Goal: Task Accomplishment & Management: Complete application form

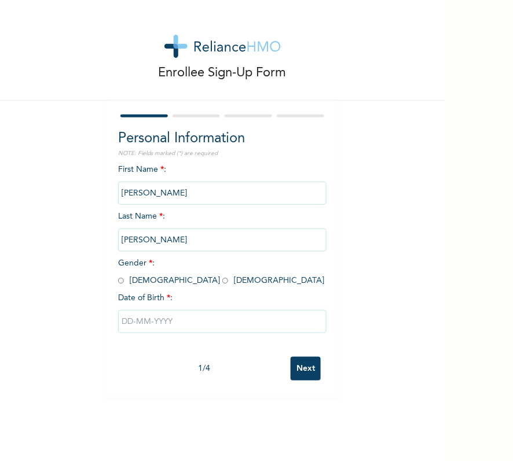
click at [151, 282] on span "Gender * : [DEMOGRAPHIC_DATA] [DEMOGRAPHIC_DATA]" at bounding box center [221, 271] width 206 height 25
click at [222, 284] on input "radio" at bounding box center [225, 280] width 6 height 11
radio input "true"
click at [152, 319] on input "text" at bounding box center [222, 321] width 208 height 23
select select "7"
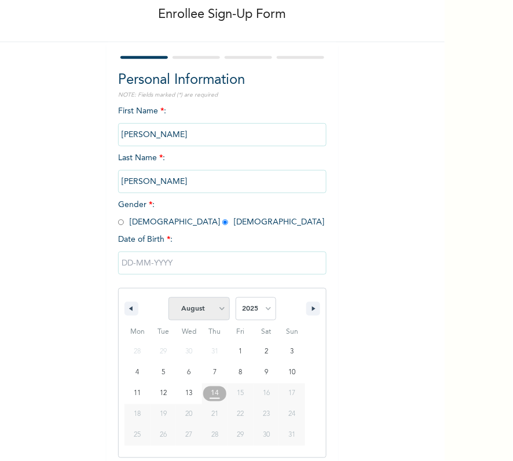
scroll to position [68, 0]
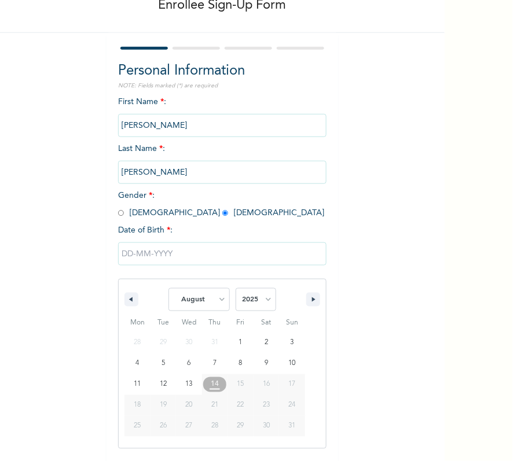
click at [271, 295] on span "January February March April May June July August September October November De…" at bounding box center [222, 299] width 156 height 35
click at [265, 297] on select "2025 2024 2023 2022 2021 2020 2019 2018 2017 2016 2015 2014 2013 2012 2011 2010…" at bounding box center [256, 299] width 41 height 23
select select "2000"
click at [236, 288] on select "2025 2024 2023 2022 2021 2020 2019 2018 2017 2016 2015 2014 2013 2012 2011 2010…" at bounding box center [256, 299] width 41 height 23
click at [202, 291] on select "January February March April May June July August September October November De…" at bounding box center [198, 299] width 61 height 23
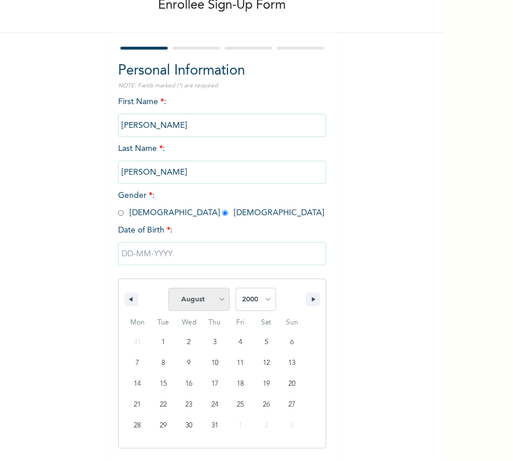
select select "1"
click at [168, 288] on select "January February March April May June July August September October November De…" at bounding box center [198, 299] width 61 height 23
type input "02/10/2000"
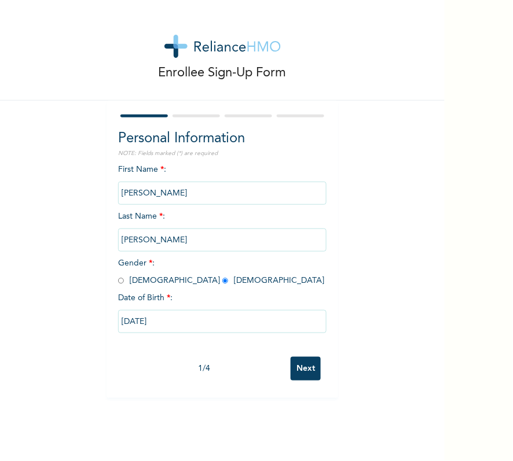
click at [291, 357] on input "Next" at bounding box center [306, 369] width 30 height 24
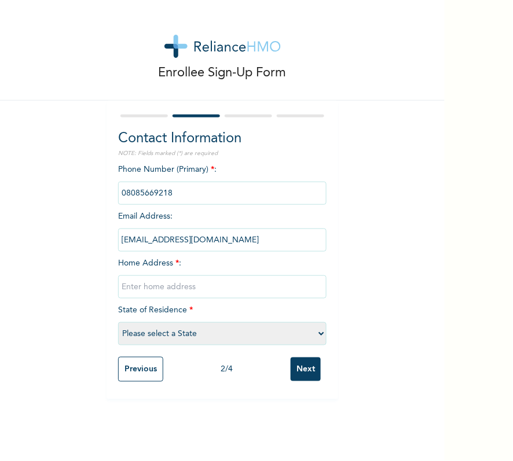
click at [183, 273] on div "Phone Number (Primary) * : Email Address : user_celestina@rel.hm Home Address *…" at bounding box center [222, 258] width 208 height 188
click at [188, 284] on input "text" at bounding box center [222, 286] width 208 height 23
type input "[GEOGRAPHIC_DATA]"
click at [250, 334] on select "Please select a State [PERSON_NAME] (FCT) [PERSON_NAME] Ibom [GEOGRAPHIC_DATA] …" at bounding box center [222, 333] width 208 height 23
select select "25"
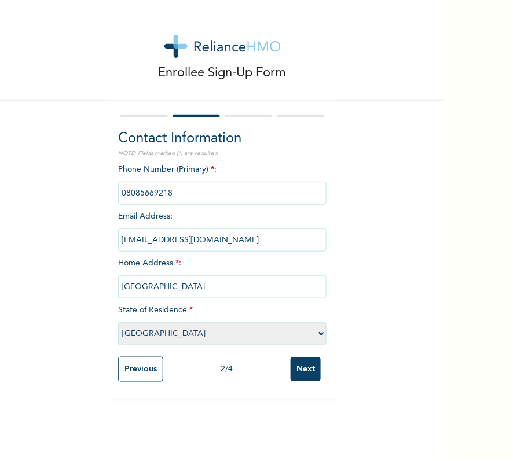
click at [118, 322] on select "Please select a State [PERSON_NAME] (FCT) [PERSON_NAME] Ibom [GEOGRAPHIC_DATA] …" at bounding box center [222, 333] width 208 height 23
click at [311, 366] on input "Next" at bounding box center [306, 370] width 30 height 24
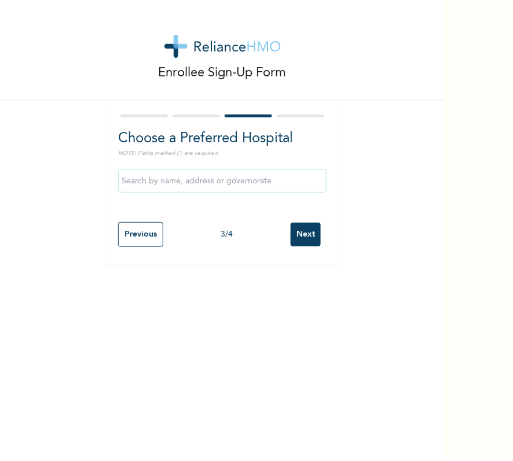
click at [300, 237] on input "Next" at bounding box center [306, 235] width 30 height 24
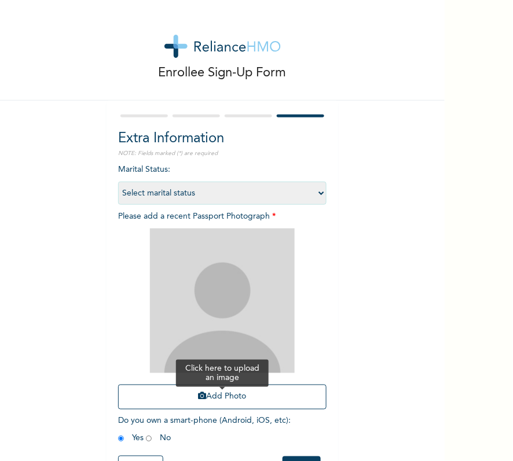
click at [253, 396] on button "Add Photo" at bounding box center [222, 397] width 208 height 25
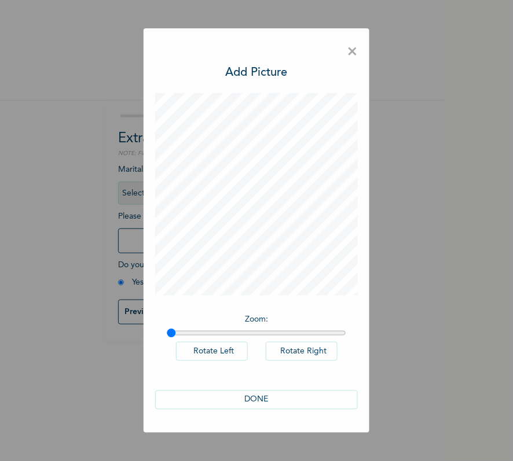
click at [288, 396] on button "DONE" at bounding box center [256, 400] width 203 height 19
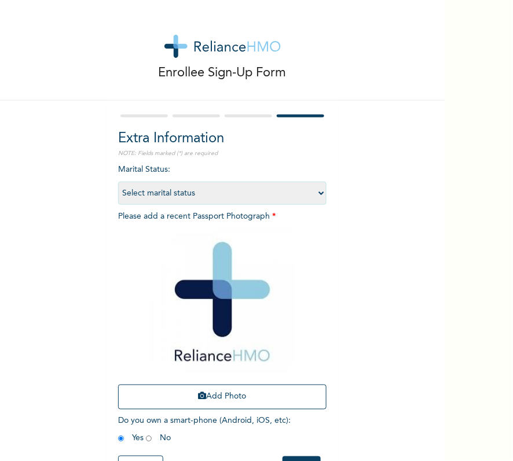
scroll to position [49, 0]
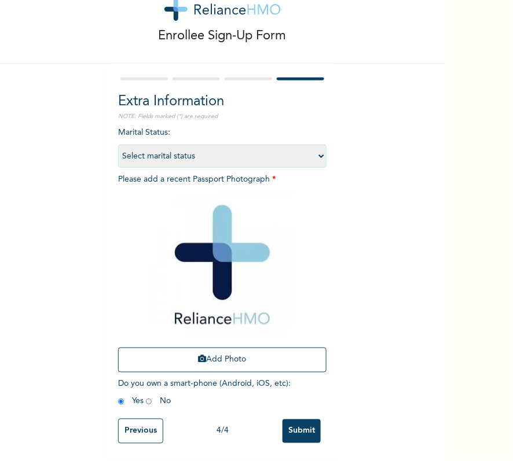
click at [303, 420] on input "Submit" at bounding box center [301, 432] width 38 height 24
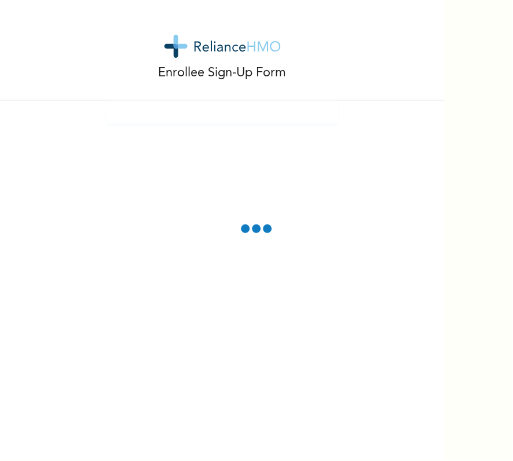
scroll to position [0, 0]
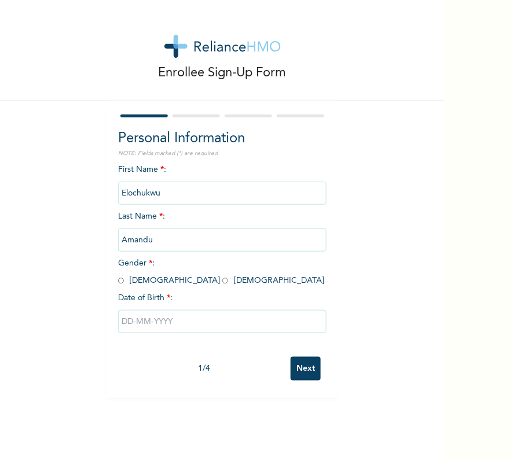
click at [118, 282] on input "radio" at bounding box center [121, 280] width 6 height 11
radio input "true"
click at [190, 318] on input "text" at bounding box center [222, 321] width 208 height 23
select select "7"
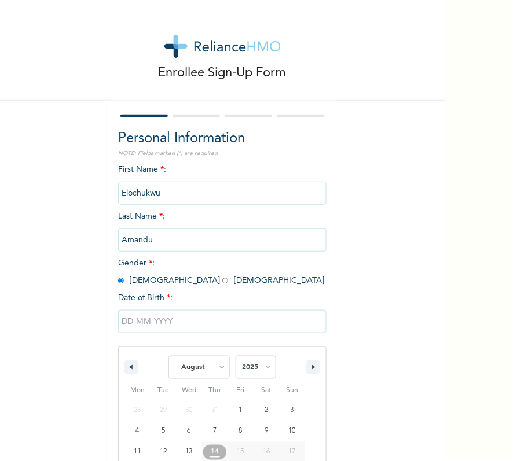
scroll to position [68, 0]
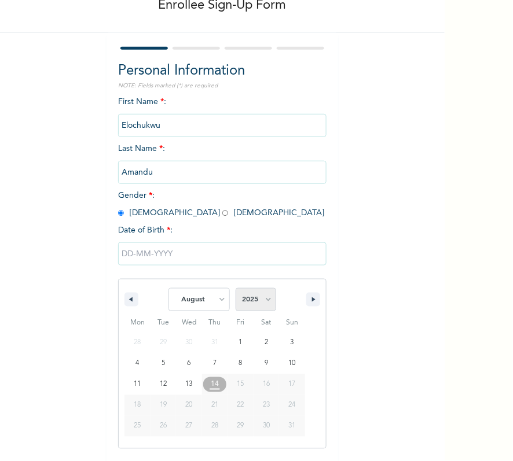
click at [247, 301] on select "2025 2024 2023 2022 2021 2020 2019 2018 2017 2016 2015 2014 2013 2012 2011 2010…" at bounding box center [256, 299] width 41 height 23
click at [236, 288] on select "2025 2024 2023 2022 2021 2020 2019 2018 2017 2016 2015 2014 2013 2012 2011 2010…" at bounding box center [256, 299] width 41 height 23
click at [257, 306] on select "2025 2024 2023 2022 2021 2020 2019 2018 2017 2016 2015 2014 2013 2012 2011 2010…" at bounding box center [256, 299] width 41 height 23
click at [264, 293] on select "2025 2024 2023 2022 2021 2020 2019 2018 2017 2016 2015 2014 2013 2012 2011 2010…" at bounding box center [256, 299] width 41 height 23
click at [264, 301] on select "2025 2024 2023 2022 2021 2020 2019 2018 2017 2016 2015 2014 2013 2012 2011 2010…" at bounding box center [256, 299] width 41 height 23
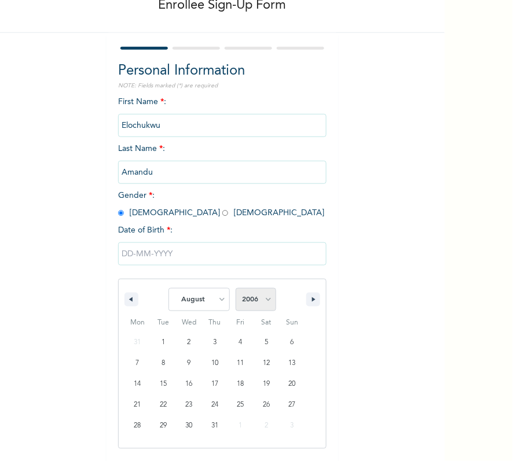
select select "2000"
click at [236, 288] on select "2025 2024 2023 2022 2021 2020 2019 2018 2017 2016 2015 2014 2013 2012 2011 2010…" at bounding box center [256, 299] width 41 height 23
click at [197, 304] on select "January February March April May June July August September October November De…" at bounding box center [198, 299] width 61 height 23
select select "2"
click at [168, 288] on select "January February March April May June July August September October November De…" at bounding box center [198, 299] width 61 height 23
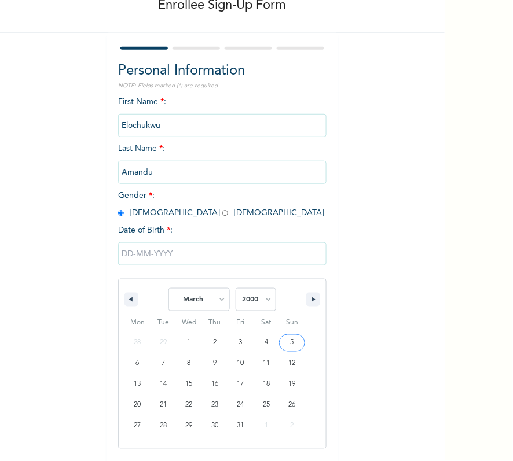
type input "03/05/2000"
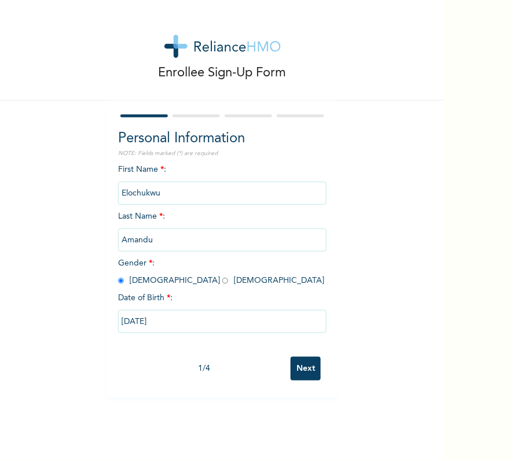
click at [288, 341] on div "First Name * : Elochukwu Last Name * : Amandu Gender * : Male Female Date of Bi…" at bounding box center [222, 258] width 208 height 188
click at [297, 363] on input "Next" at bounding box center [306, 369] width 30 height 24
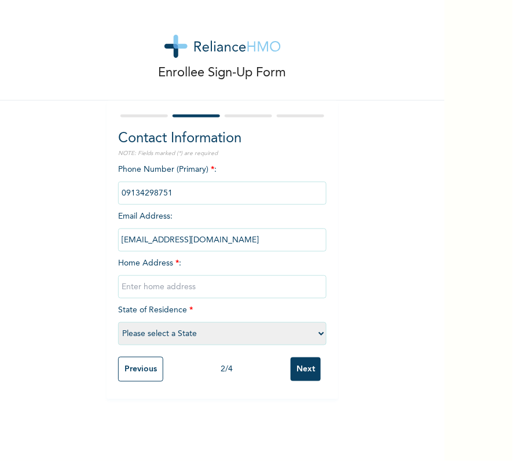
click at [230, 281] on input "text" at bounding box center [222, 286] width 208 height 23
type input "Jakande first gate ilasan primary school"
click at [244, 339] on select "Please select a State [PERSON_NAME] (FCT) [PERSON_NAME] Ibom [GEOGRAPHIC_DATA] …" at bounding box center [222, 333] width 208 height 23
click at [395, 309] on div "Enrollee Sign-Up Form Contact Information NOTE: Fields marked (*) are required …" at bounding box center [222, 199] width 444 height 399
click at [275, 284] on input "Jakande first gate ilasan primary school" at bounding box center [222, 286] width 208 height 23
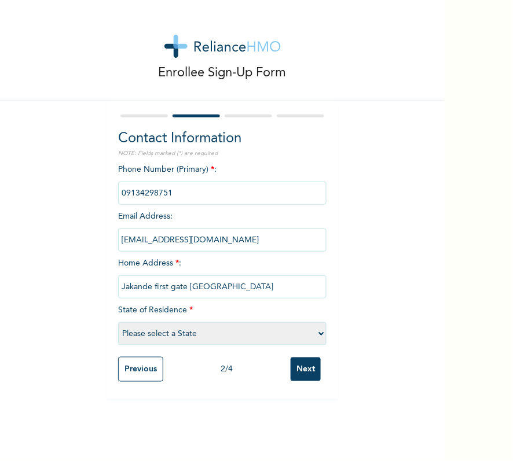
drag, startPoint x: 170, startPoint y: 292, endPoint x: 184, endPoint y: 288, distance: 14.9
click at [172, 289] on input "Jakande first gate ilasan primary school" at bounding box center [222, 286] width 208 height 23
drag, startPoint x: 276, startPoint y: 289, endPoint x: -57, endPoint y: 332, distance: 335.5
click at [0, 332] on html "Enrollee Sign-Up Form Contact Information NOTE: Fields marked (*) are required …" at bounding box center [256, 230] width 513 height 461
type input "[GEOGRAPHIC_DATA]"
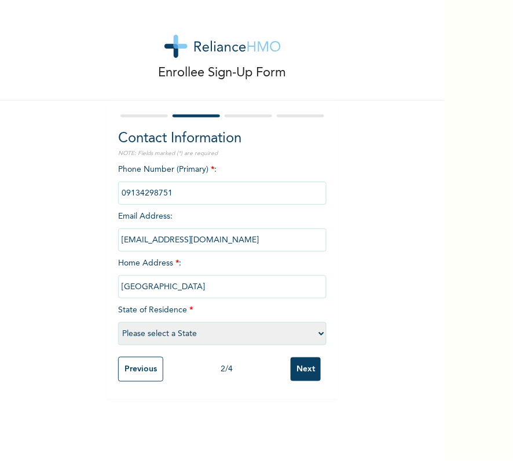
click at [220, 330] on select "Please select a State [PERSON_NAME] (FCT) [PERSON_NAME] Ibom [GEOGRAPHIC_DATA] …" at bounding box center [222, 333] width 208 height 23
select select "25"
click at [118, 322] on select "Please select a State [PERSON_NAME] (FCT) [PERSON_NAME] Ibom [GEOGRAPHIC_DATA] …" at bounding box center [222, 333] width 208 height 23
click at [303, 369] on input "Next" at bounding box center [306, 370] width 30 height 24
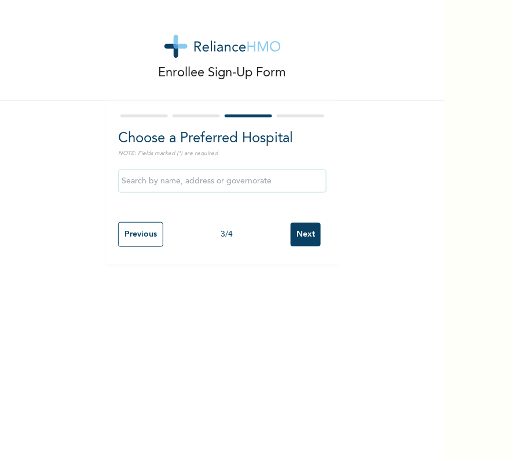
click at [299, 248] on div "Previous 3 / 4 Next" at bounding box center [222, 234] width 208 height 36
click at [299, 235] on input "Next" at bounding box center [306, 235] width 30 height 24
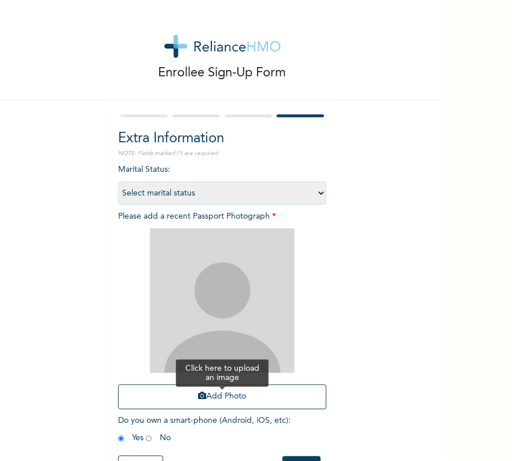
click at [207, 394] on button "Add Photo" at bounding box center [222, 397] width 208 height 25
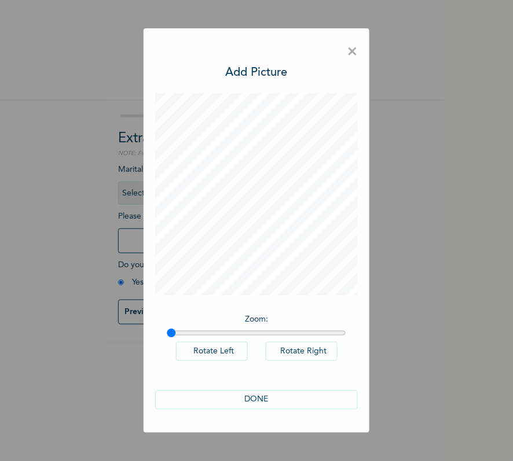
click at [258, 399] on button "DONE" at bounding box center [256, 400] width 203 height 19
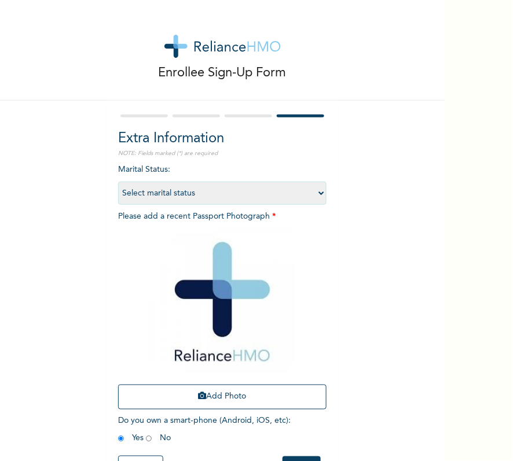
scroll to position [49, 0]
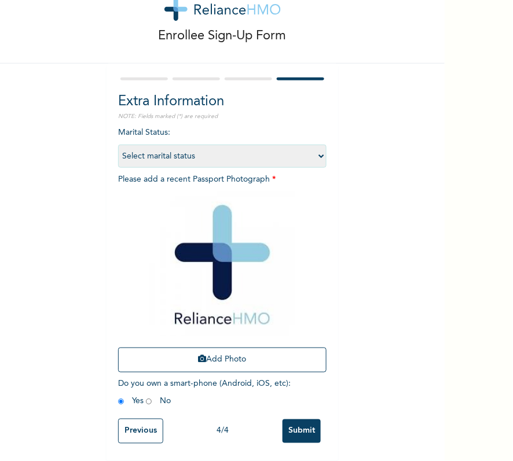
click at [295, 420] on input "Submit" at bounding box center [301, 432] width 38 height 24
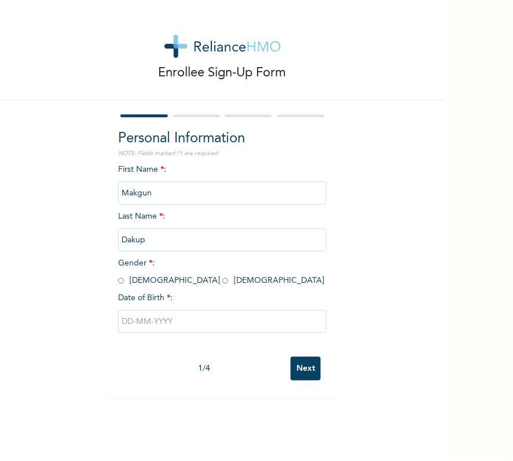
click at [118, 281] on input "radio" at bounding box center [121, 280] width 6 height 11
radio input "true"
click at [185, 325] on input "text" at bounding box center [222, 321] width 208 height 23
select select "7"
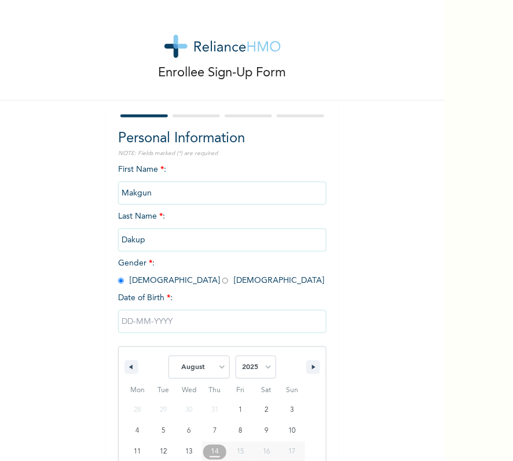
scroll to position [68, 0]
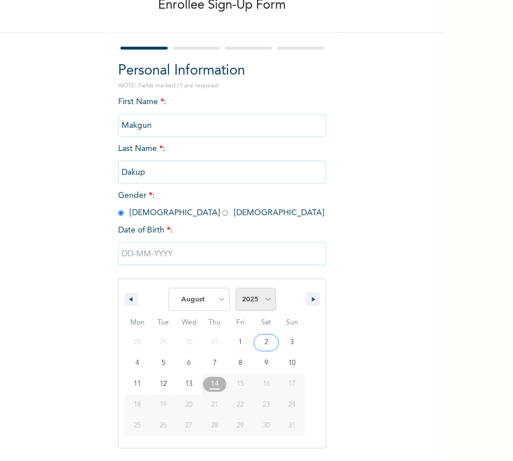
click at [256, 299] on select "2025 2024 2023 2022 2021 2020 2019 2018 2017 2016 2015 2014 2013 2012 2011 2010…" at bounding box center [256, 299] width 41 height 23
select select "2001"
click at [236, 288] on select "2025 2024 2023 2022 2021 2020 2019 2018 2017 2016 2015 2014 2013 2012 2011 2010…" at bounding box center [256, 299] width 41 height 23
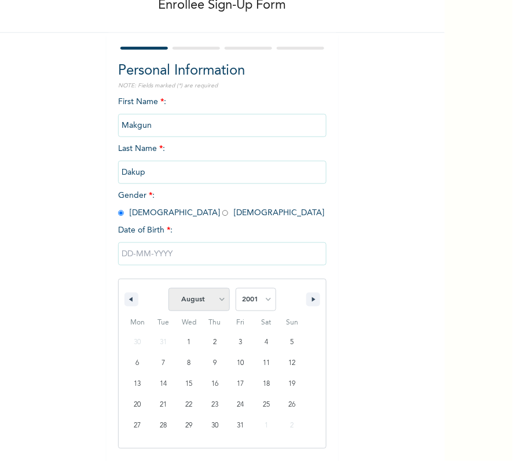
click at [211, 299] on select "January February March April May June July August September October November De…" at bounding box center [198, 299] width 61 height 23
select select "10"
click at [168, 288] on select "January February March April May June July August September October November De…" at bounding box center [198, 299] width 61 height 23
drag, startPoint x: 162, startPoint y: 394, endPoint x: 160, endPoint y: 404, distance: 10.0
type input "11/20/2001"
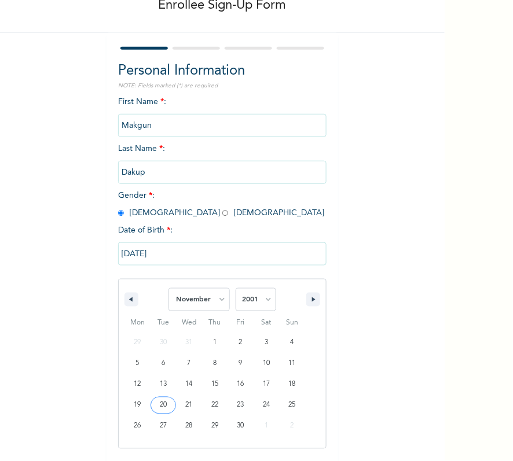
scroll to position [0, 0]
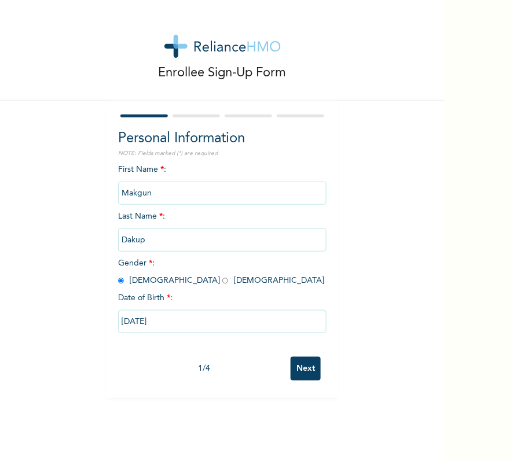
click at [160, 404] on div "Enrollee Sign-Up Form Personal Information NOTE: Fields marked (*) are required…" at bounding box center [222, 230] width 444 height 461
click at [295, 372] on input "Next" at bounding box center [306, 369] width 30 height 24
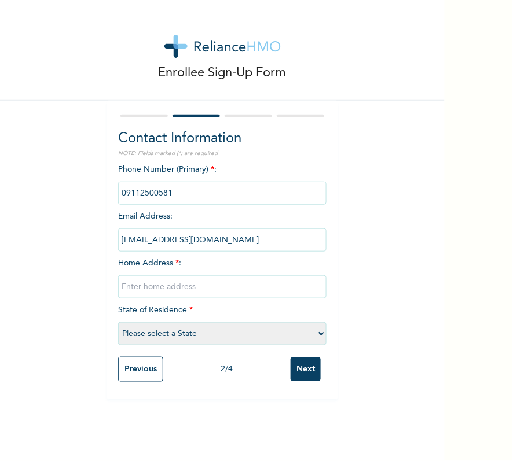
click at [185, 286] on input "text" at bounding box center [222, 286] width 208 height 23
type input "[GEOGRAPHIC_DATA]"
click at [246, 330] on select "Please select a State [PERSON_NAME] (FCT) [PERSON_NAME] Ibom [GEOGRAPHIC_DATA] …" at bounding box center [222, 333] width 208 height 23
select select "25"
click at [118, 322] on select "Please select a State [PERSON_NAME] (FCT) [PERSON_NAME] Ibom [GEOGRAPHIC_DATA] …" at bounding box center [222, 333] width 208 height 23
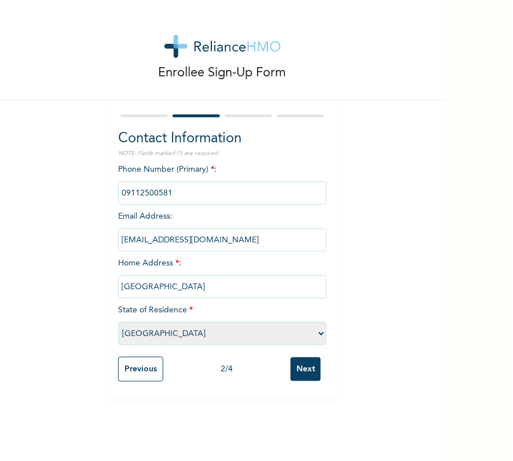
click at [304, 378] on input "Next" at bounding box center [306, 370] width 30 height 24
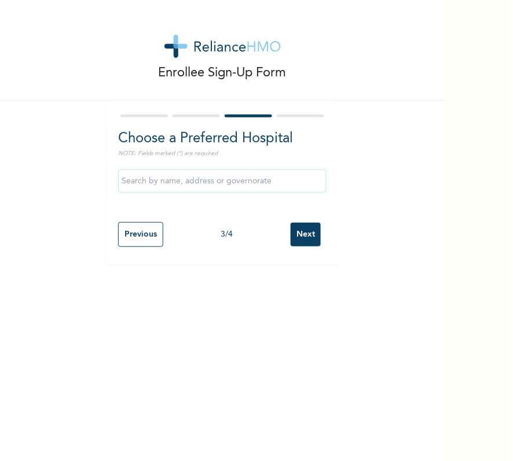
click at [297, 223] on input "Next" at bounding box center [306, 235] width 30 height 24
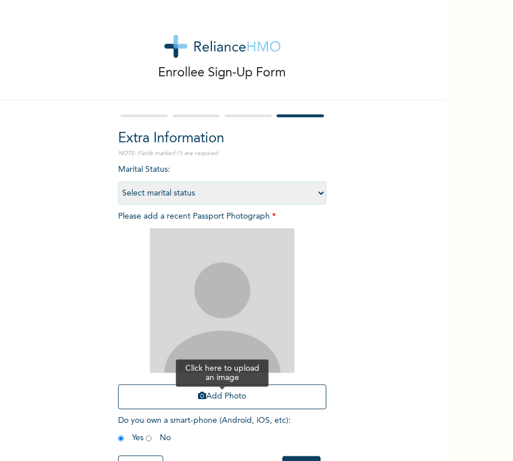
click at [262, 398] on button "Add Photo" at bounding box center [222, 397] width 208 height 25
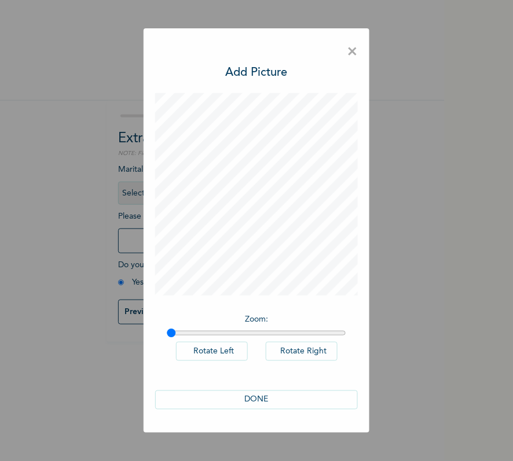
click at [271, 396] on button "DONE" at bounding box center [256, 400] width 203 height 19
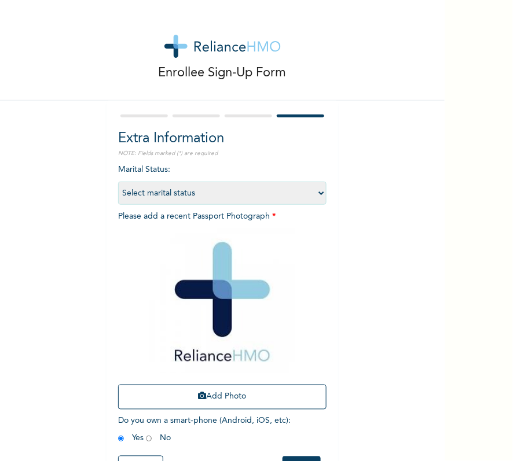
scroll to position [49, 0]
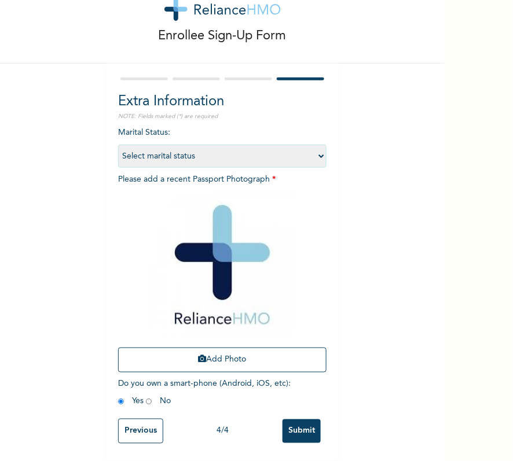
click at [304, 420] on input "Submit" at bounding box center [301, 432] width 38 height 24
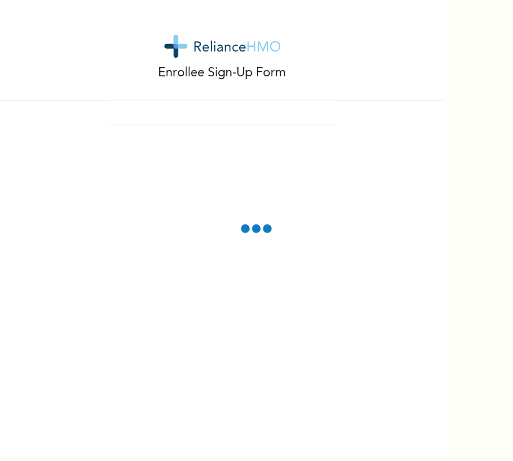
scroll to position [0, 0]
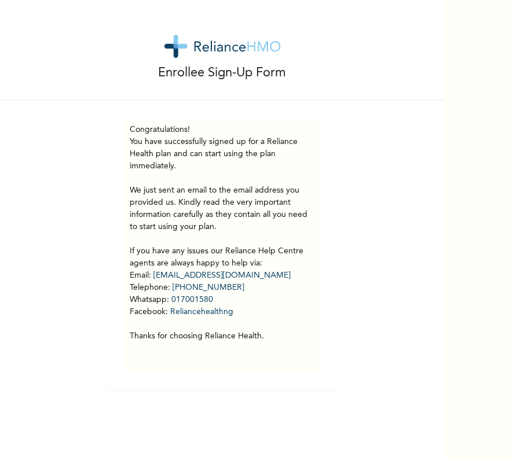
click at [140, 160] on div "Enrollee Sign-Up Form Congratulations! You have successfully signed up for a Re…" at bounding box center [222, 230] width 444 height 461
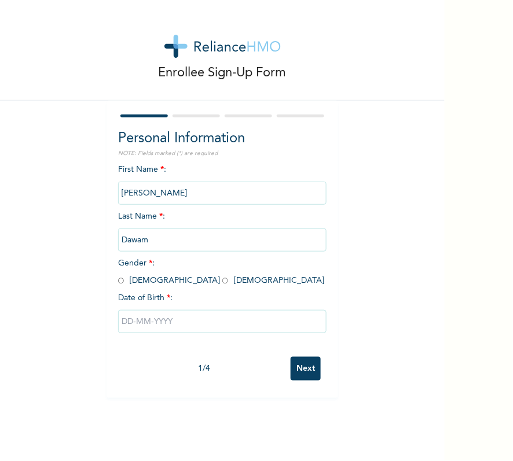
click at [118, 284] on input "radio" at bounding box center [121, 280] width 6 height 11
radio input "true"
click at [198, 313] on input "text" at bounding box center [222, 321] width 208 height 23
select select "7"
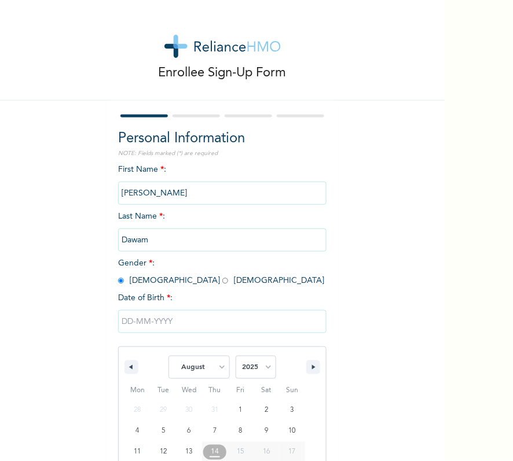
scroll to position [68, 0]
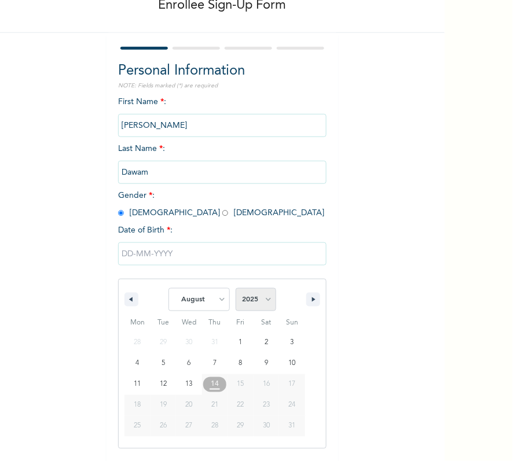
click at [251, 301] on select "2025 2024 2023 2022 2021 2020 2019 2018 2017 2016 2015 2014 2013 2012 2011 2010…" at bounding box center [256, 299] width 41 height 23
select select "2001"
click at [236, 288] on select "2025 2024 2023 2022 2021 2020 2019 2018 2017 2016 2015 2014 2013 2012 2011 2010…" at bounding box center [256, 299] width 41 height 23
click at [198, 306] on select "January February March April May June July August September October November De…" at bounding box center [198, 299] width 61 height 23
click at [168, 288] on select "January February March April May June July August September October November De…" at bounding box center [198, 299] width 61 height 23
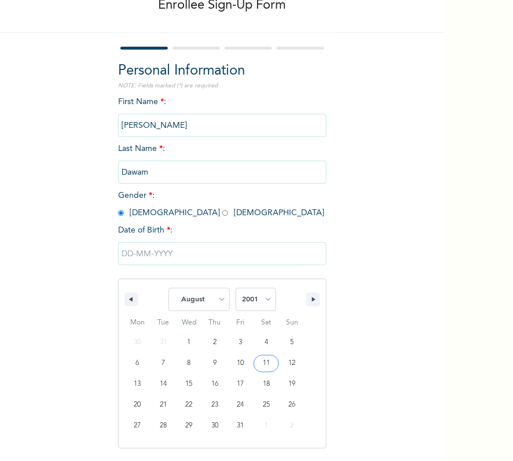
type input "08/11/2001"
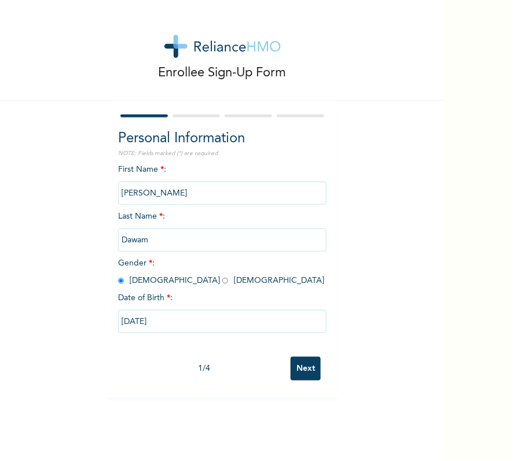
click at [306, 369] on input "Next" at bounding box center [306, 369] width 30 height 24
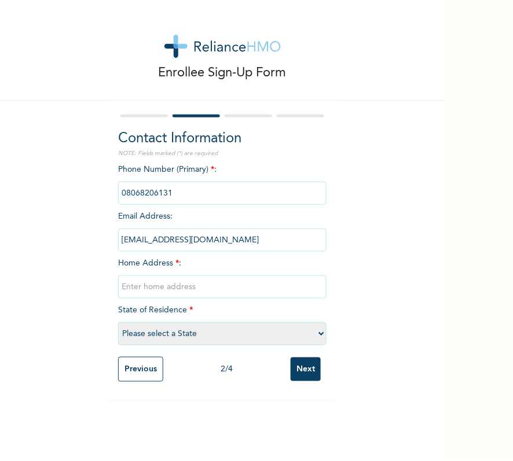
click at [130, 369] on input "Previous" at bounding box center [140, 369] width 45 height 25
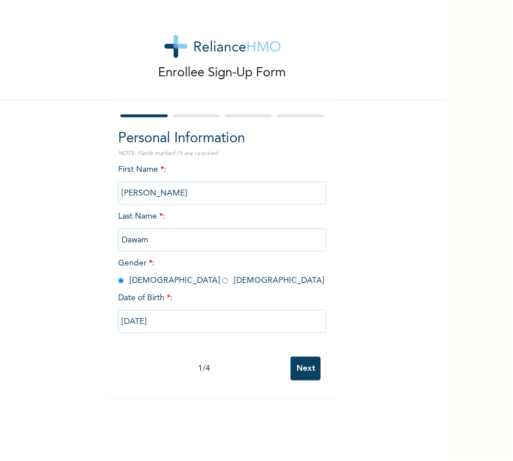
click at [297, 368] on input "Next" at bounding box center [306, 369] width 30 height 24
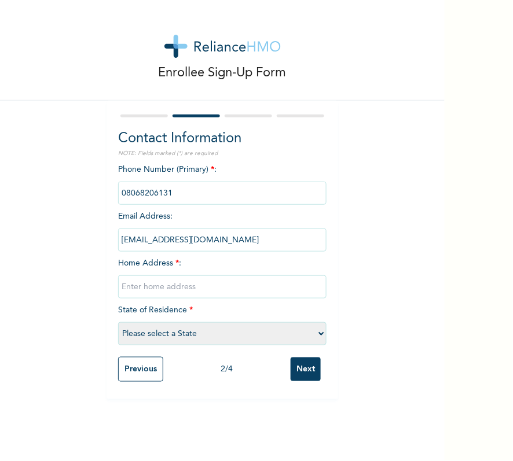
click at [240, 283] on input "text" at bounding box center [222, 286] width 208 height 23
type input "[GEOGRAPHIC_DATA]"
click at [223, 337] on select "Please select a State [PERSON_NAME] (FCT) [PERSON_NAME] Ibom [GEOGRAPHIC_DATA] …" at bounding box center [222, 333] width 208 height 23
select select "25"
click at [118, 322] on select "Please select a State [PERSON_NAME] (FCT) [PERSON_NAME] Ibom [GEOGRAPHIC_DATA] …" at bounding box center [222, 333] width 208 height 23
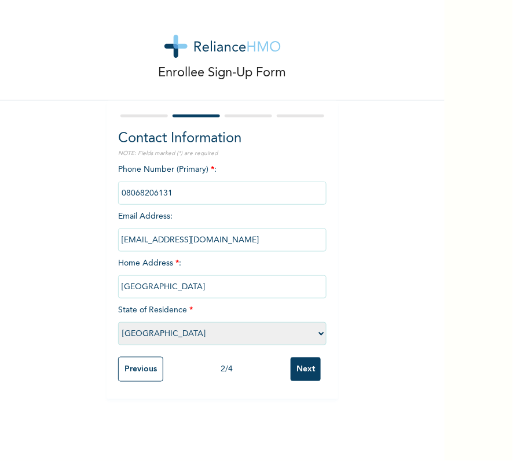
click at [291, 368] on input "Next" at bounding box center [306, 370] width 30 height 24
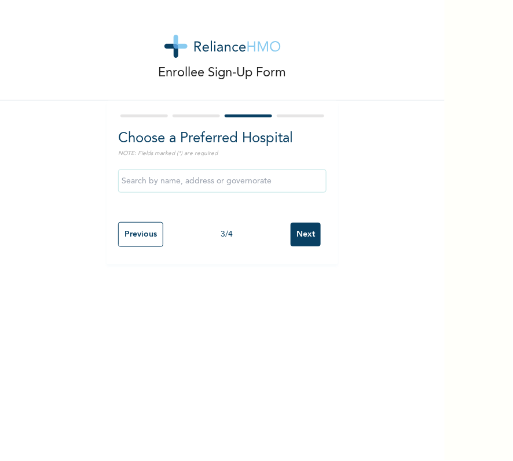
click at [295, 222] on div "Previous 3 / 4 Next" at bounding box center [222, 234] width 208 height 36
click at [304, 231] on input "Next" at bounding box center [306, 235] width 30 height 24
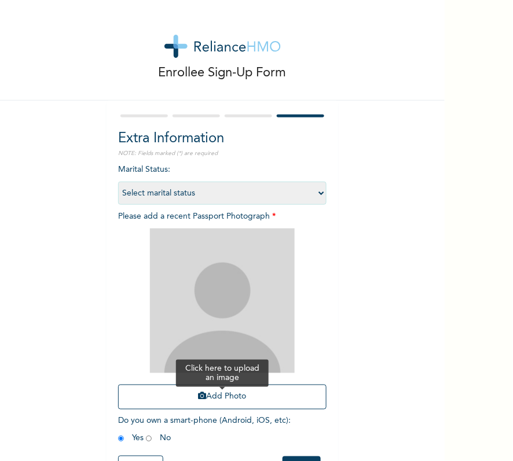
click at [245, 406] on button "Add Photo" at bounding box center [222, 397] width 208 height 25
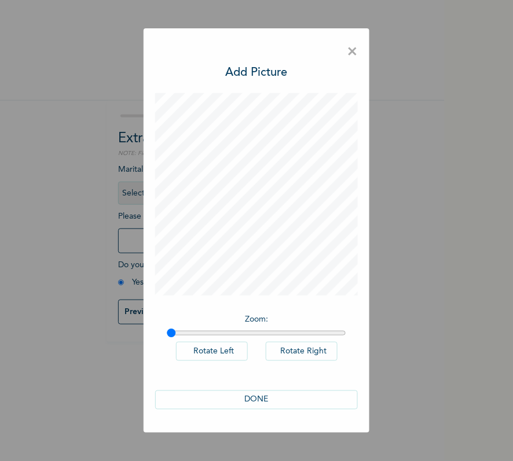
click at [248, 404] on button "DONE" at bounding box center [256, 400] width 203 height 19
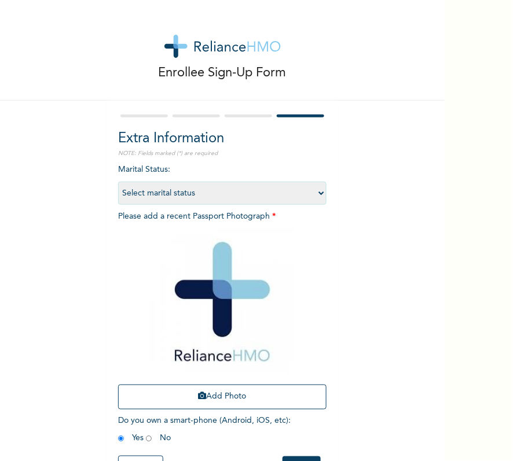
drag, startPoint x: 292, startPoint y: 396, endPoint x: 383, endPoint y: 307, distance: 126.9
click at [383, 307] on div "Enrollee Sign-Up Form Extra Information NOTE: Fields marked (*) are required Ma…" at bounding box center [222, 249] width 444 height 498
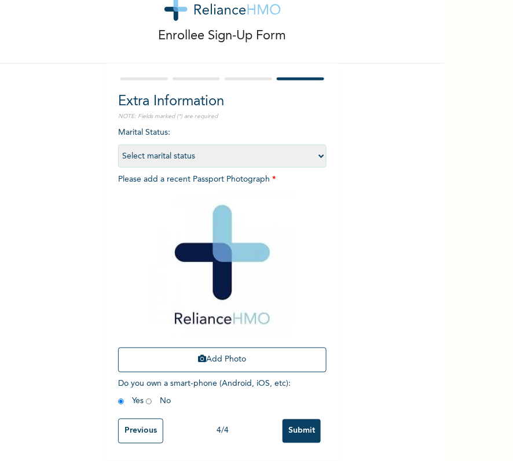
click at [309, 420] on input "Submit" at bounding box center [301, 432] width 38 height 24
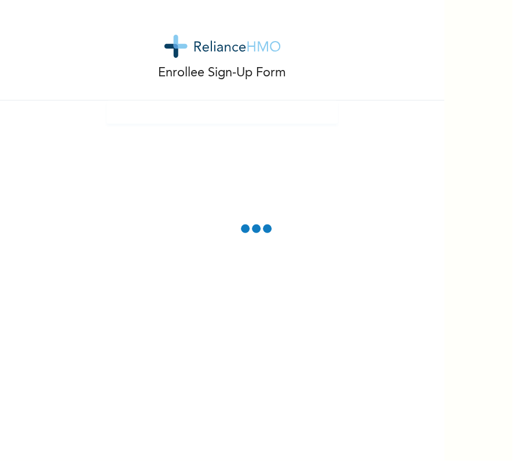
scroll to position [0, 0]
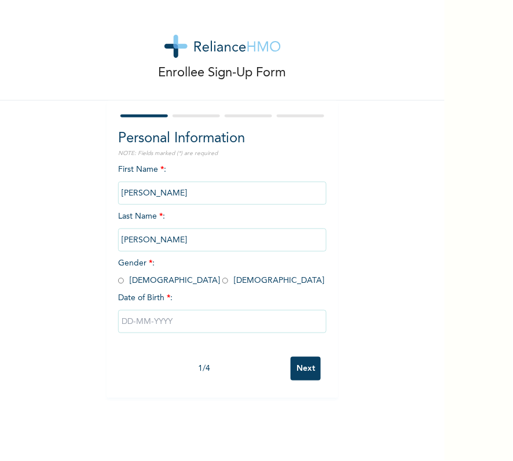
click at [118, 281] on input "radio" at bounding box center [121, 280] width 6 height 11
radio input "true"
click at [165, 322] on input "text" at bounding box center [222, 321] width 208 height 23
select select "7"
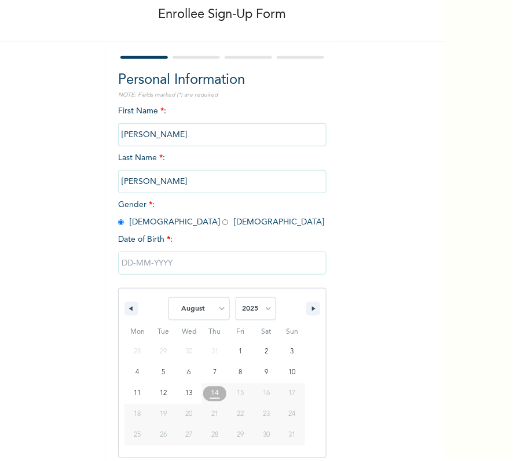
scroll to position [68, 0]
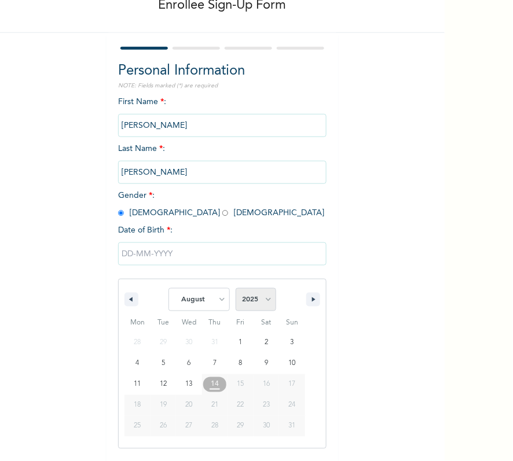
click at [246, 297] on select "2025 2024 2023 2022 2021 2020 2019 2018 2017 2016 2015 2014 2013 2012 2011 2010…" at bounding box center [256, 299] width 41 height 23
select select "1999"
click at [236, 288] on select "2025 2024 2023 2022 2021 2020 2019 2018 2017 2016 2015 2014 2013 2012 2011 2010…" at bounding box center [256, 299] width 41 height 23
click at [207, 303] on select "January February March April May June July August September October November De…" at bounding box center [198, 299] width 61 height 23
select select "5"
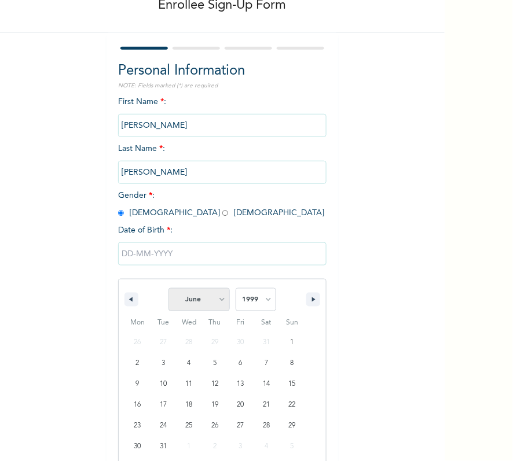
click at [168, 288] on select "January February March April May June July August September October November De…" at bounding box center [198, 299] width 61 height 23
type input "06/26/1999"
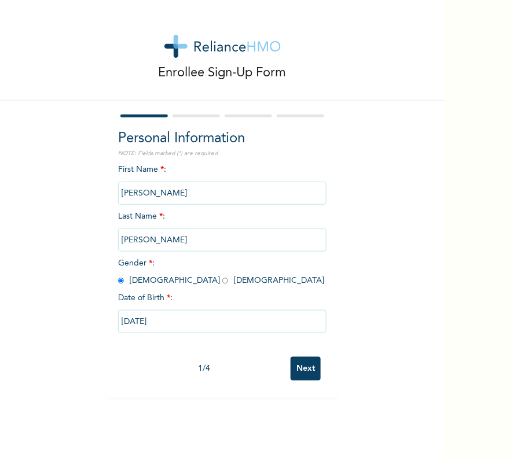
scroll to position [0, 0]
click at [283, 372] on div "1 / 4" at bounding box center [204, 369] width 172 height 12
click at [294, 372] on input "Next" at bounding box center [306, 369] width 30 height 24
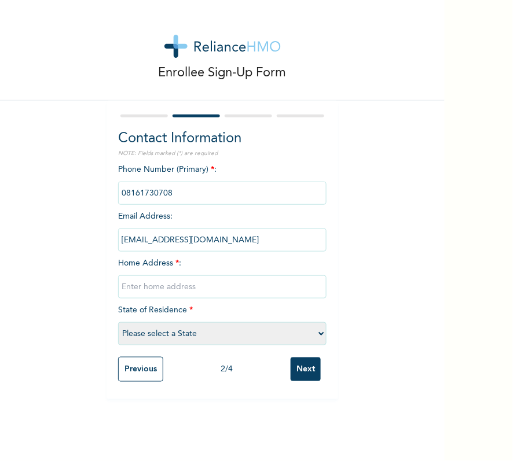
click at [258, 281] on input "text" at bounding box center [222, 286] width 208 height 23
type input "[GEOGRAPHIC_DATA]"
click at [249, 333] on select "Please select a State [PERSON_NAME] (FCT) [PERSON_NAME] Ibom [GEOGRAPHIC_DATA] …" at bounding box center [222, 333] width 208 height 23
select select "25"
click at [118, 322] on select "Please select a State [PERSON_NAME] (FCT) [PERSON_NAME] Ibom [GEOGRAPHIC_DATA] …" at bounding box center [222, 333] width 208 height 23
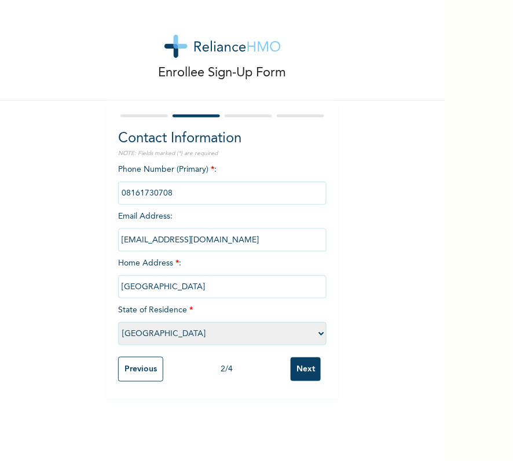
click at [308, 370] on input "Next" at bounding box center [306, 370] width 30 height 24
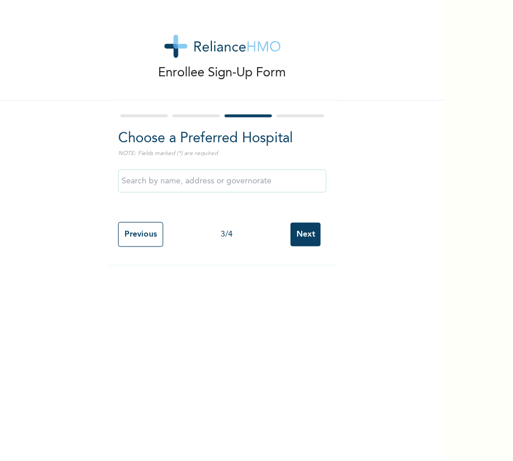
click at [296, 251] on div "Previous 3 / 4 Next" at bounding box center [222, 234] width 208 height 36
click at [299, 227] on input "Next" at bounding box center [306, 235] width 30 height 24
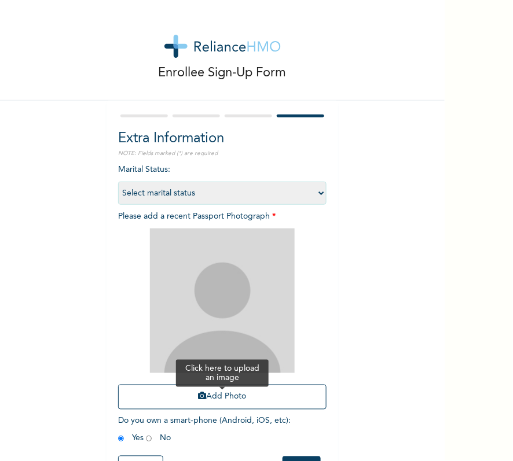
click at [262, 403] on button "Add Photo" at bounding box center [222, 397] width 208 height 25
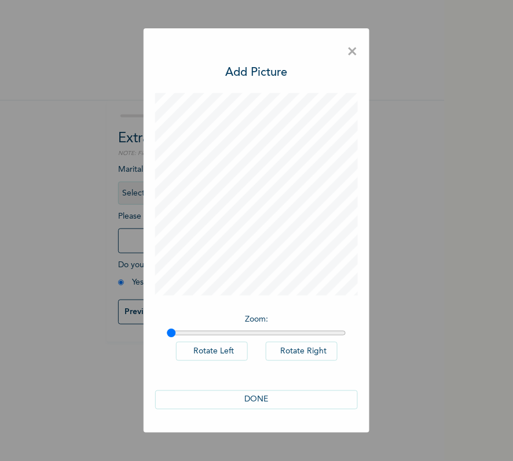
click at [279, 394] on button "DONE" at bounding box center [256, 400] width 203 height 19
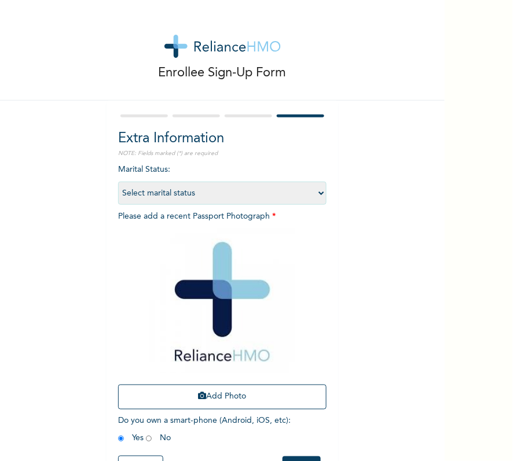
scroll to position [49, 0]
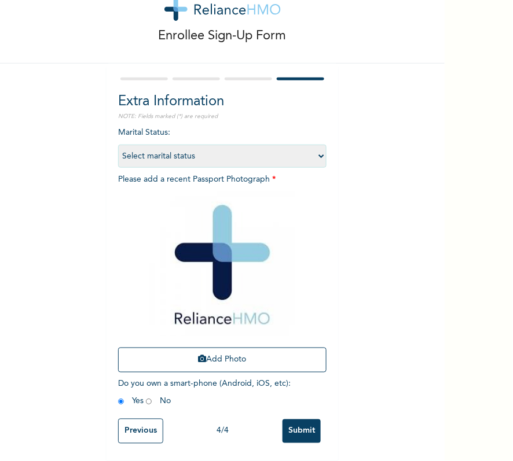
click at [297, 420] on input "Submit" at bounding box center [301, 432] width 38 height 24
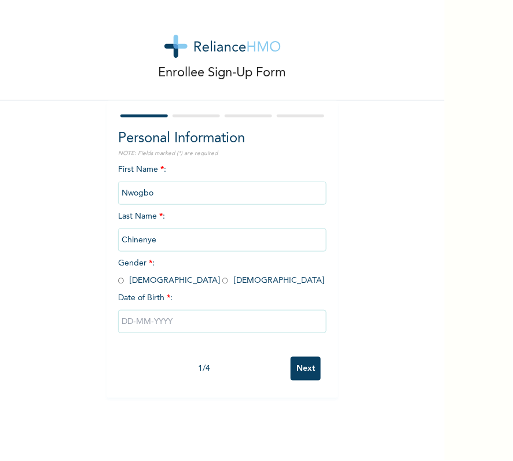
click at [150, 278] on span "Gender * : [DEMOGRAPHIC_DATA] [DEMOGRAPHIC_DATA]" at bounding box center [221, 271] width 206 height 25
click at [222, 280] on input "radio" at bounding box center [225, 280] width 6 height 11
radio input "true"
click at [148, 339] on div "First Name * : [PERSON_NAME] Last Name * : [PERSON_NAME] Gender * : [DEMOGRAPHI…" at bounding box center [222, 258] width 208 height 188
click at [149, 317] on input "text" at bounding box center [222, 321] width 208 height 23
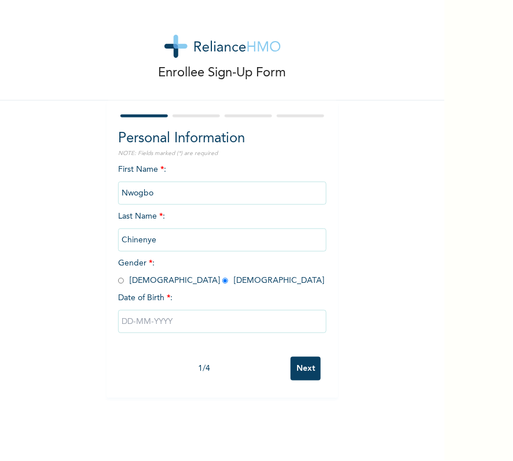
select select "7"
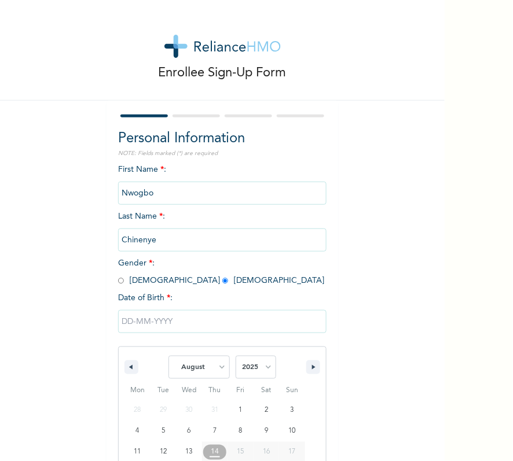
scroll to position [68, 0]
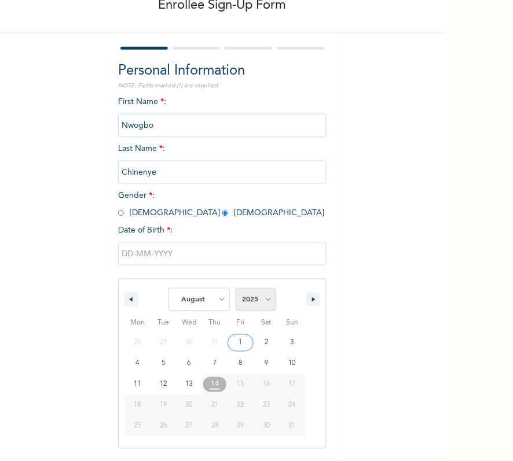
click at [248, 301] on select "2025 2024 2023 2022 2021 2020 2019 2018 2017 2016 2015 2014 2013 2012 2011 2010…" at bounding box center [256, 299] width 41 height 23
click at [247, 304] on select "2025 2024 2023 2022 2021 2020 2019 2018 2017 2016 2015 2014 2013 2012 2011 2010…" at bounding box center [256, 299] width 41 height 23
select select "1986"
click at [236, 288] on select "2025 2024 2023 2022 2021 2020 2019 2018 2017 2016 2015 2014 2013 2012 2011 2010…" at bounding box center [256, 299] width 41 height 23
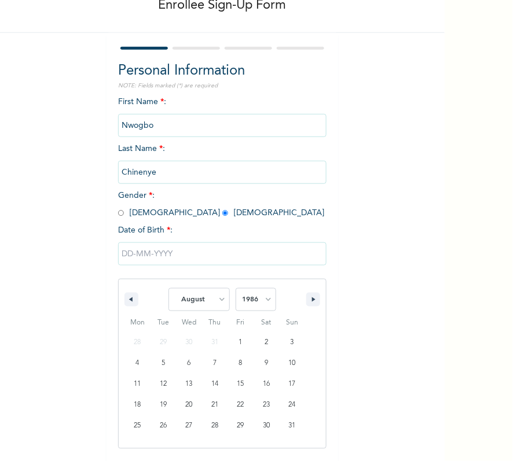
click at [202, 315] on span "Thu" at bounding box center [215, 323] width 26 height 19
click at [193, 300] on select "January February March April May June July August September October November De…" at bounding box center [198, 299] width 61 height 23
click at [168, 288] on select "January February March April May June July August September October November De…" at bounding box center [198, 299] width 61 height 23
type input "08/16/1986"
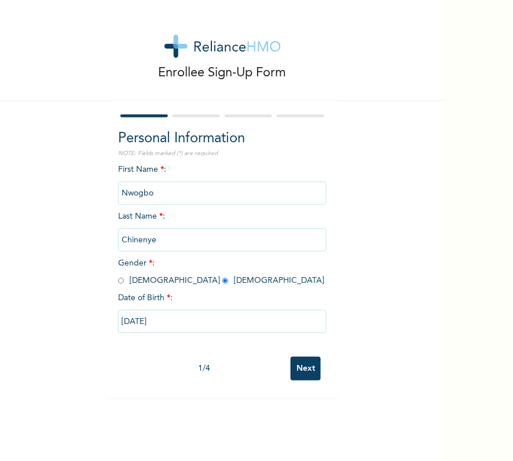
click at [311, 363] on input "Next" at bounding box center [306, 369] width 30 height 24
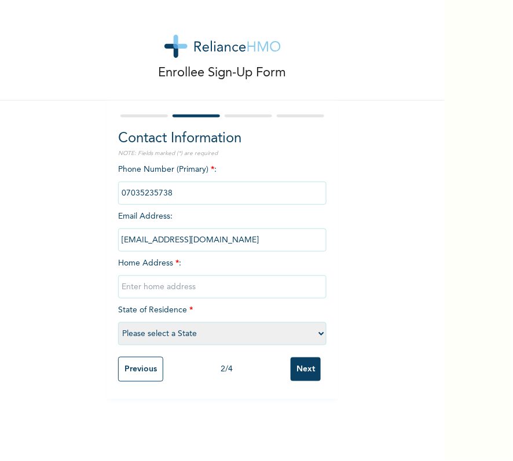
click at [207, 288] on input "text" at bounding box center [222, 286] width 208 height 23
drag, startPoint x: 211, startPoint y: 292, endPoint x: 222, endPoint y: 329, distance: 38.1
click at [222, 329] on div "Phone Number (Primary) * : Email Address : user_chinenye4859@rel.com Home Addre…" at bounding box center [222, 258] width 208 height 188
type input "[GEOGRAPHIC_DATA]"
click at [223, 329] on select "Please select a State [PERSON_NAME] (FCT) [PERSON_NAME] Ibom [GEOGRAPHIC_DATA] …" at bounding box center [222, 333] width 208 height 23
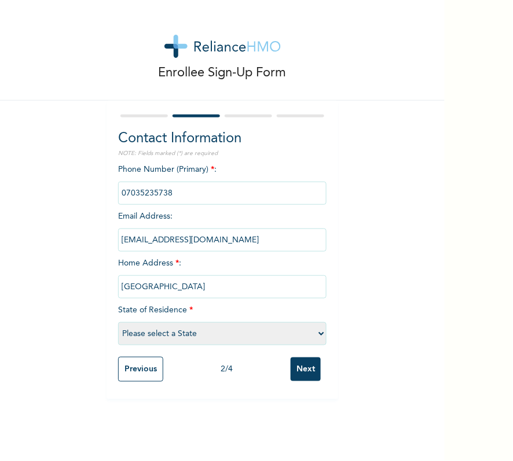
select select "25"
click at [118, 322] on select "Please select a State [PERSON_NAME] (FCT) [PERSON_NAME] Ibom [GEOGRAPHIC_DATA] …" at bounding box center [222, 333] width 208 height 23
click at [297, 378] on input "Next" at bounding box center [306, 370] width 30 height 24
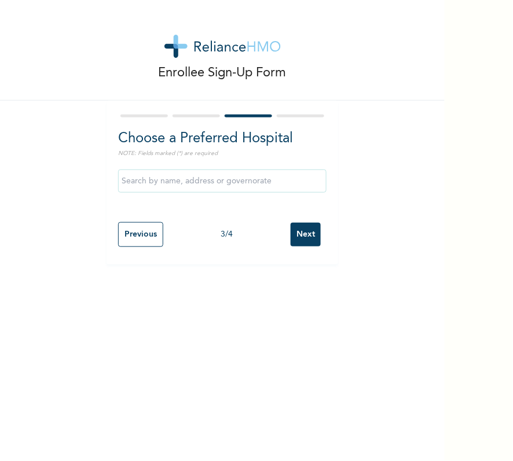
click at [300, 236] on input "Next" at bounding box center [306, 235] width 30 height 24
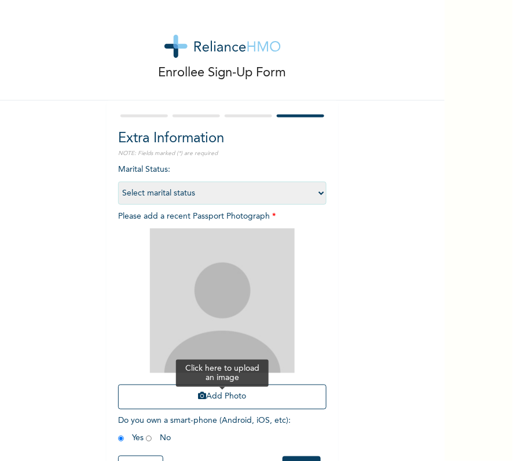
click at [260, 395] on button "Add Photo" at bounding box center [222, 397] width 208 height 25
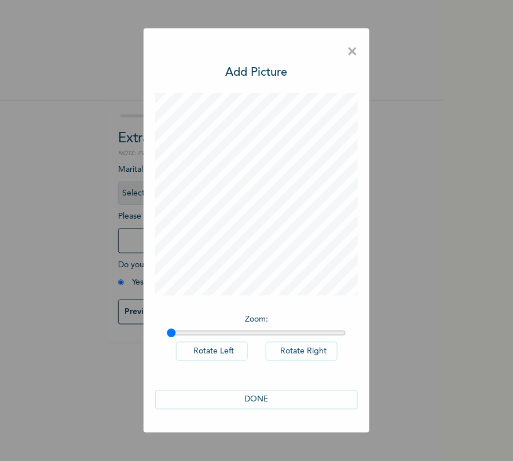
click at [255, 402] on button "DONE" at bounding box center [256, 400] width 203 height 19
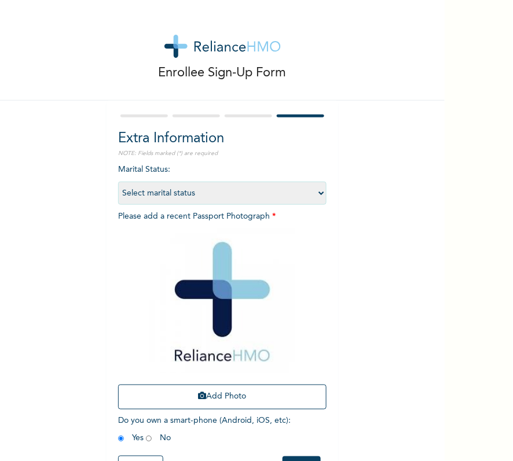
scroll to position [49, 0]
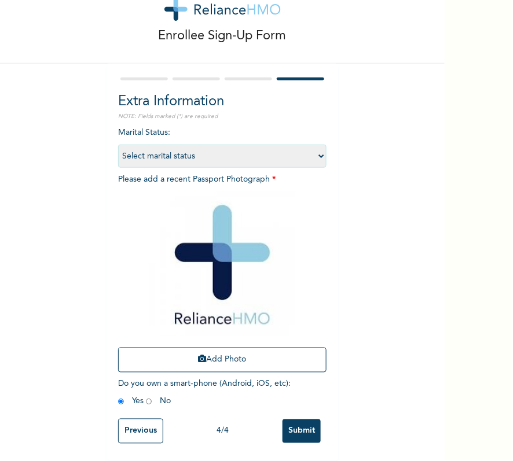
click at [296, 420] on input "Submit" at bounding box center [301, 432] width 38 height 24
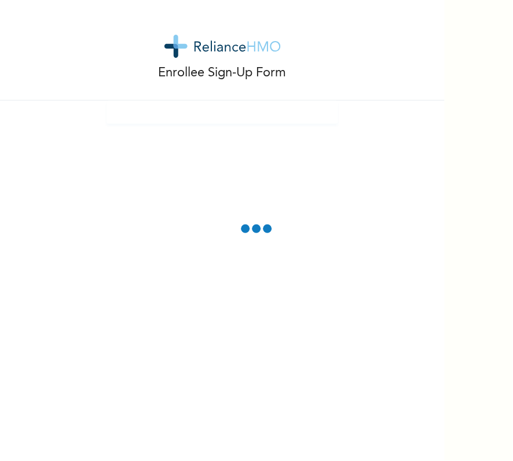
scroll to position [0, 0]
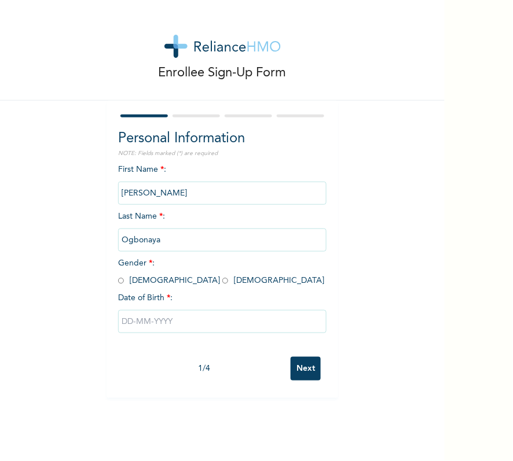
click at [120, 283] on span "Gender * : [DEMOGRAPHIC_DATA] [DEMOGRAPHIC_DATA]" at bounding box center [221, 271] width 206 height 25
click at [118, 281] on input "radio" at bounding box center [121, 280] width 6 height 11
radio input "true"
click at [166, 315] on input "text" at bounding box center [222, 321] width 208 height 23
select select "7"
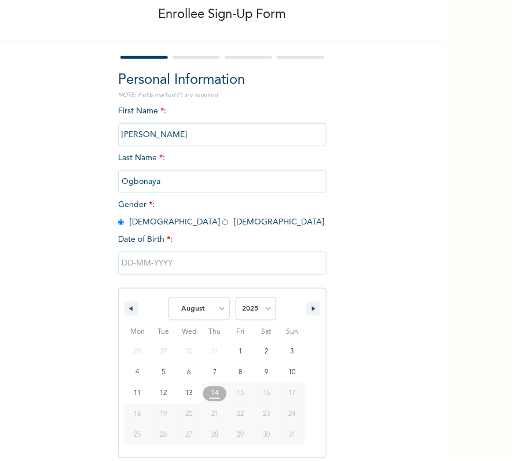
scroll to position [68, 0]
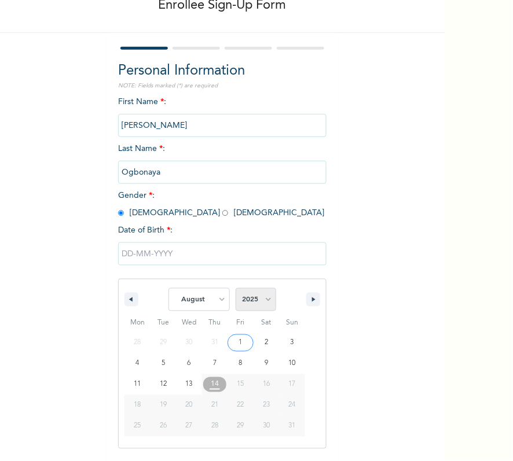
click at [246, 297] on select "2025 2024 2023 2022 2021 2020 2019 2018 2017 2016 2015 2014 2013 2012 2011 2010…" at bounding box center [256, 299] width 41 height 23
select select "2004"
click at [236, 288] on select "2025 2024 2023 2022 2021 2020 2019 2018 2017 2016 2015 2014 2013 2012 2011 2010…" at bounding box center [256, 299] width 41 height 23
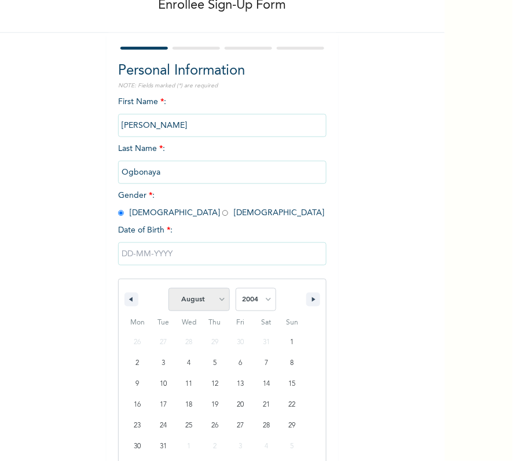
click at [193, 295] on select "January February March April May June July August September October November De…" at bounding box center [198, 299] width 61 height 23
select select "2"
click at [168, 288] on select "January February March April May June July August September October November De…" at bounding box center [198, 299] width 61 height 23
type input "03/03/2004"
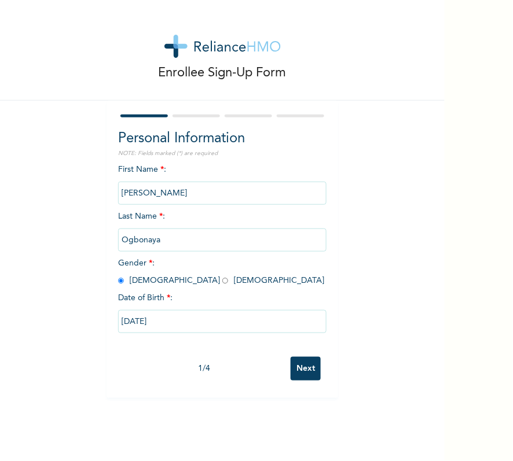
scroll to position [0, 0]
click at [295, 366] on input "Next" at bounding box center [306, 369] width 30 height 24
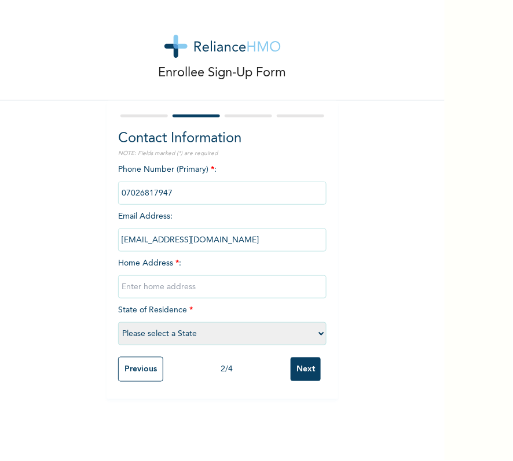
click at [244, 281] on input "text" at bounding box center [222, 286] width 208 height 23
type input "[GEOGRAPHIC_DATA]"
click at [248, 336] on select "Please select a State [PERSON_NAME] (FCT) [PERSON_NAME] Ibom [GEOGRAPHIC_DATA] …" at bounding box center [222, 333] width 208 height 23
select select "25"
click at [118, 322] on select "Please select a State [PERSON_NAME] (FCT) [PERSON_NAME] Ibom [GEOGRAPHIC_DATA] …" at bounding box center [222, 333] width 208 height 23
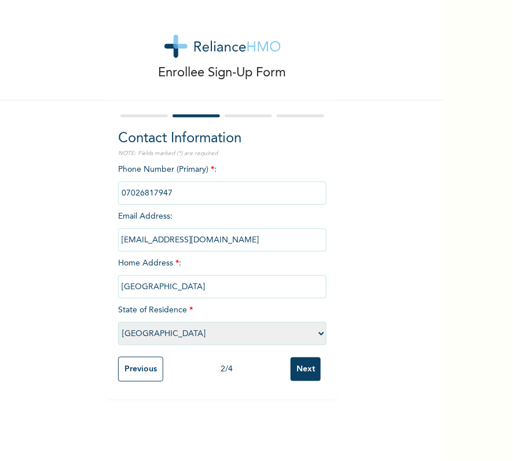
click at [291, 361] on input "Next" at bounding box center [306, 370] width 30 height 24
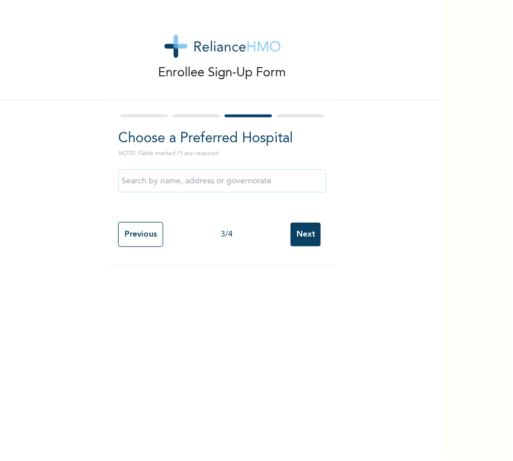
click at [283, 234] on div "3 / 4" at bounding box center [226, 235] width 127 height 12
click at [291, 234] on input "Next" at bounding box center [306, 235] width 30 height 24
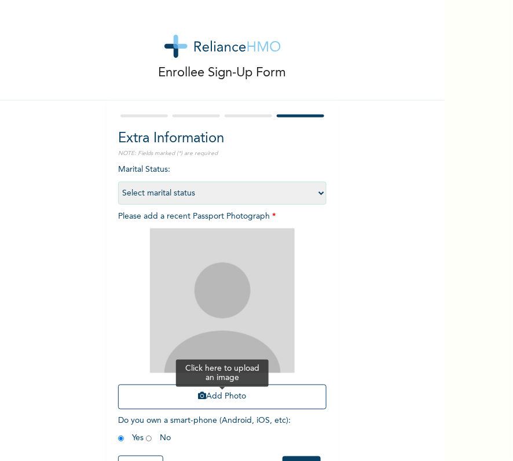
drag, startPoint x: 216, startPoint y: 410, endPoint x: 216, endPoint y: 399, distance: 11.0
click at [216, 406] on div "Add Photo" at bounding box center [222, 319] width 208 height 193
click at [216, 399] on button "Add Photo" at bounding box center [222, 397] width 208 height 25
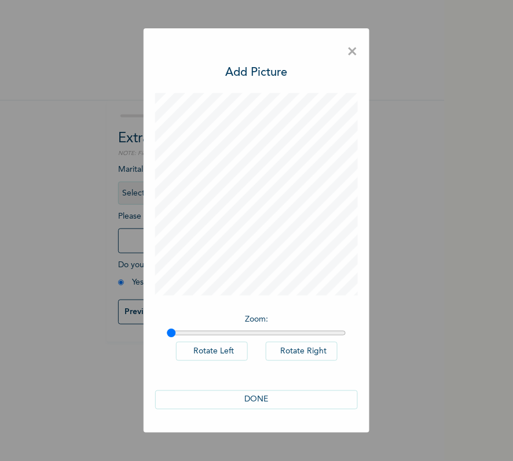
click at [271, 384] on div "DONE" at bounding box center [256, 400] width 203 height 42
click at [272, 391] on button "DONE" at bounding box center [256, 400] width 203 height 19
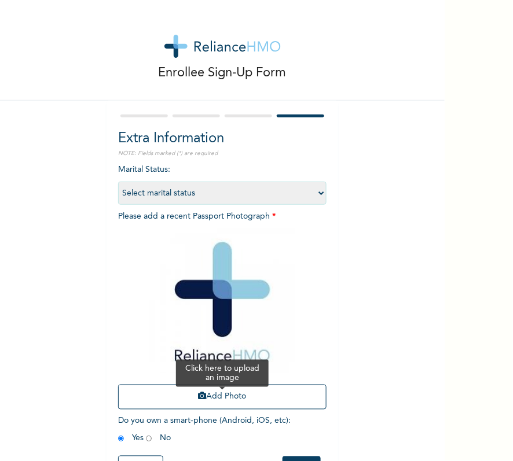
click at [267, 397] on button "Add Photo" at bounding box center [222, 397] width 208 height 25
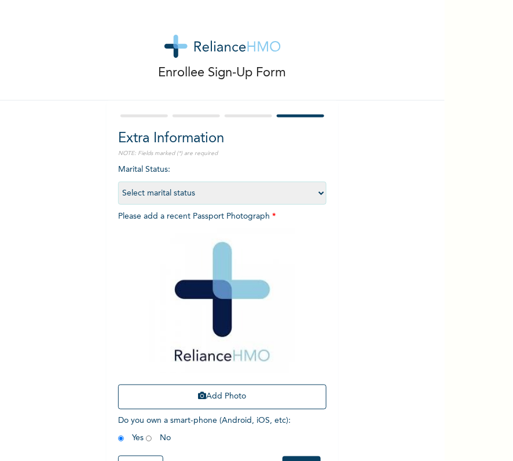
scroll to position [49, 0]
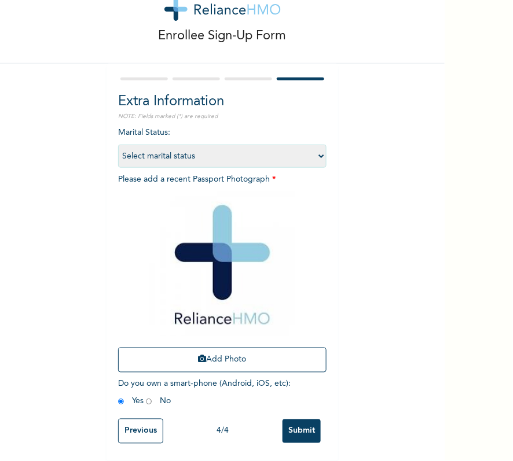
click at [308, 420] on input "Submit" at bounding box center [301, 432] width 38 height 24
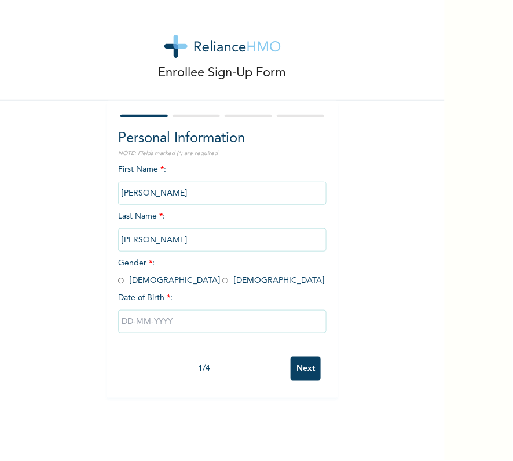
click at [122, 283] on span "Gender * : [DEMOGRAPHIC_DATA] [DEMOGRAPHIC_DATA]" at bounding box center [221, 271] width 206 height 25
click at [118, 283] on input "radio" at bounding box center [121, 280] width 6 height 11
radio input "true"
click at [159, 325] on input "text" at bounding box center [222, 321] width 208 height 23
select select "7"
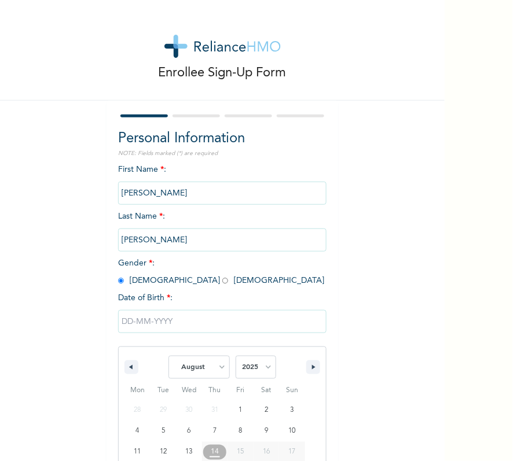
scroll to position [68, 0]
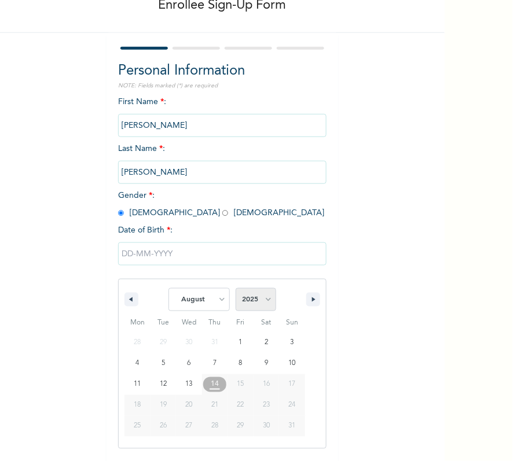
click at [258, 309] on select "2025 2024 2023 2022 2021 2020 2019 2018 2017 2016 2015 2014 2013 2012 2011 2010…" at bounding box center [256, 299] width 41 height 23
select select "2003"
click at [236, 288] on select "2025 2024 2023 2022 2021 2020 2019 2018 2017 2016 2015 2014 2013 2012 2011 2010…" at bounding box center [256, 299] width 41 height 23
click at [192, 292] on select "January February March April May June July August September October November De…" at bounding box center [198, 299] width 61 height 23
select select "6"
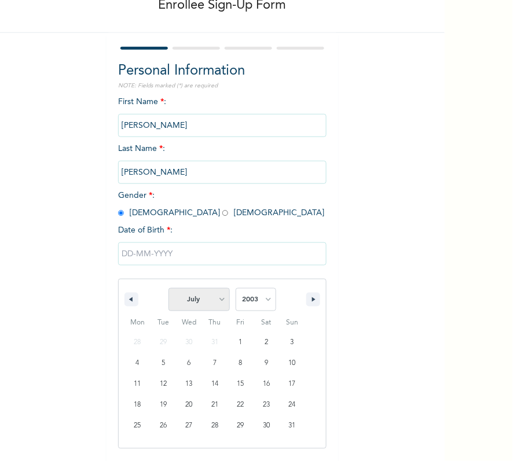
click at [168, 288] on select "January February March April May June July August September October November De…" at bounding box center [198, 299] width 61 height 23
type input "07/10/2003"
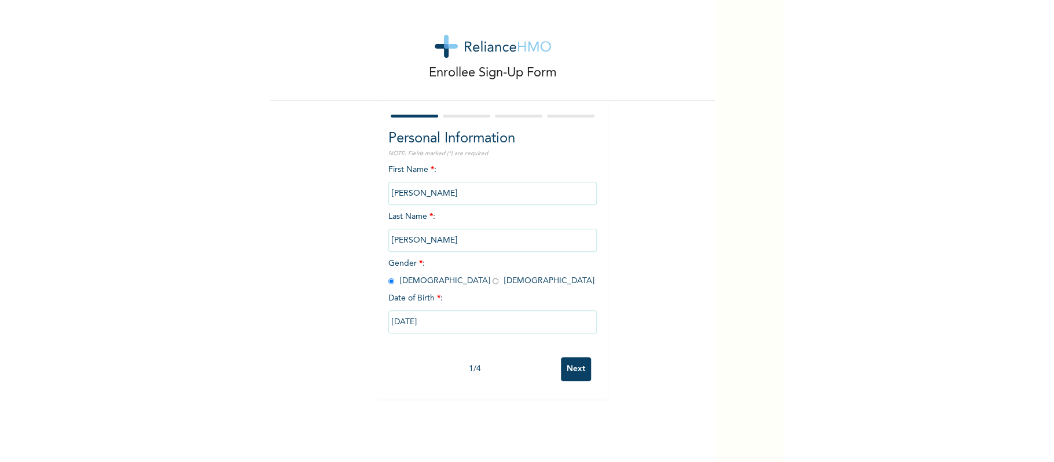
scroll to position [0, 0]
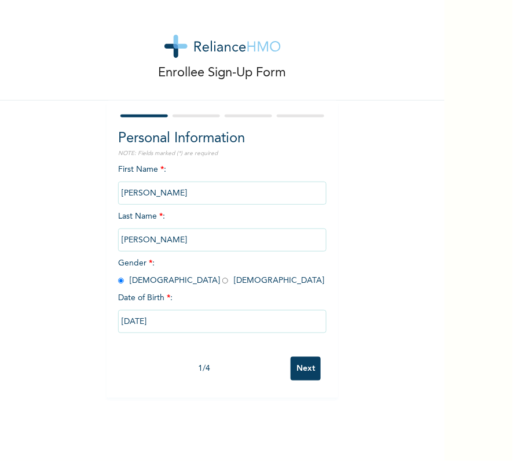
click at [302, 362] on input "Next" at bounding box center [306, 369] width 30 height 24
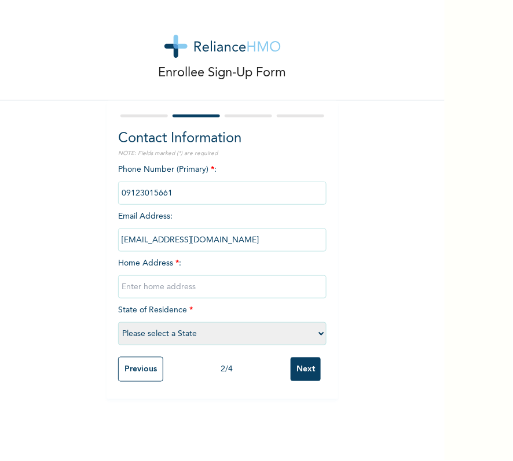
drag, startPoint x: 301, startPoint y: 368, endPoint x: 262, endPoint y: 306, distance: 73.9
click at [262, 306] on form "Contact Information NOTE: Fields marked (*) are required Phone Number (Primary)…" at bounding box center [222, 249] width 208 height 275
click at [253, 282] on input "text" at bounding box center [222, 286] width 208 height 23
type input "[GEOGRAPHIC_DATA]"
click at [258, 332] on select "Please select a State [PERSON_NAME] (FCT) [PERSON_NAME] Ibom [GEOGRAPHIC_DATA] …" at bounding box center [222, 333] width 208 height 23
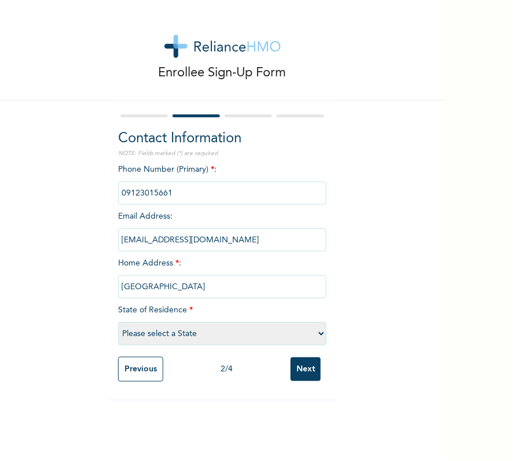
select select "25"
click at [118, 322] on select "Please select a State [PERSON_NAME] (FCT) [PERSON_NAME] Ibom [GEOGRAPHIC_DATA] …" at bounding box center [222, 333] width 208 height 23
drag, startPoint x: 286, startPoint y: 361, endPoint x: 295, endPoint y: 369, distance: 11.9
click at [291, 364] on input "Next" at bounding box center [306, 370] width 30 height 24
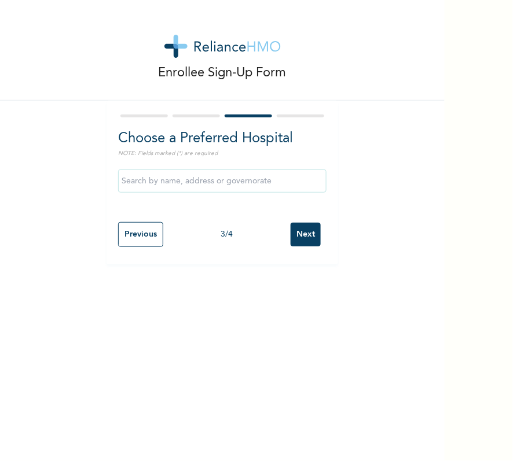
click at [295, 227] on input "Next" at bounding box center [306, 235] width 30 height 24
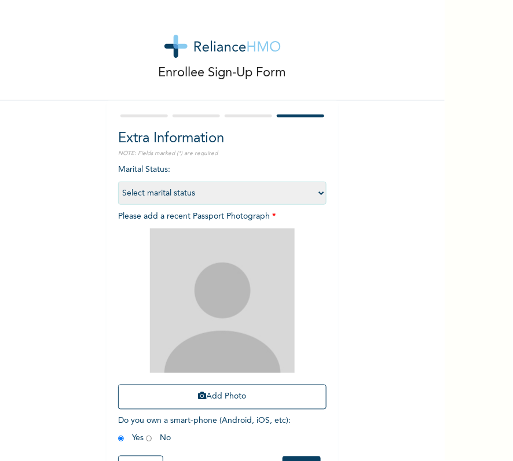
click at [203, 410] on div "Add Photo" at bounding box center [222, 319] width 208 height 193
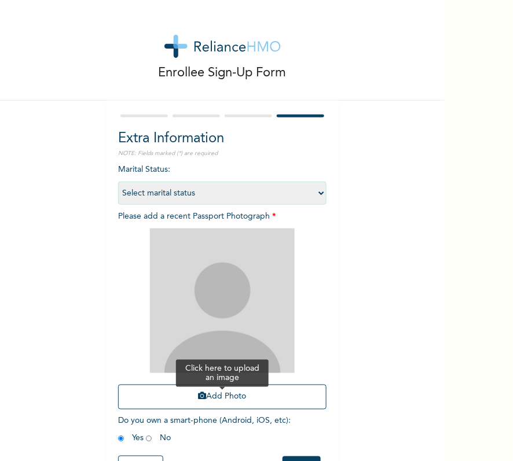
click at [203, 399] on button "Add Photo" at bounding box center [222, 397] width 208 height 25
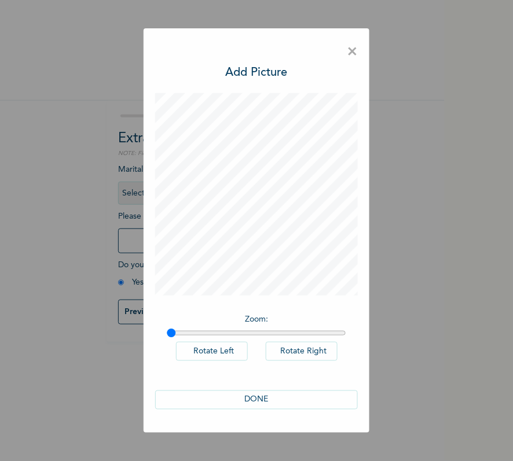
click at [263, 404] on button "DONE" at bounding box center [256, 400] width 203 height 19
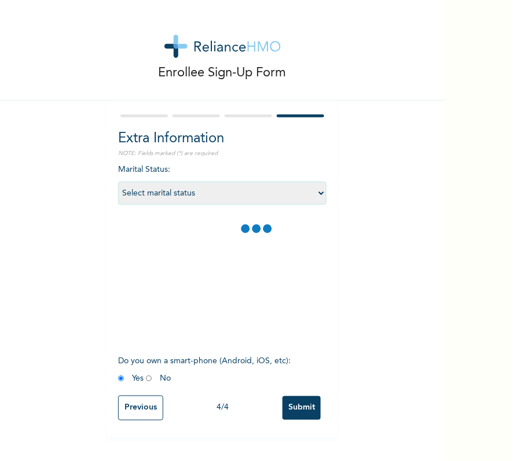
click at [292, 404] on input "Submit" at bounding box center [301, 408] width 38 height 24
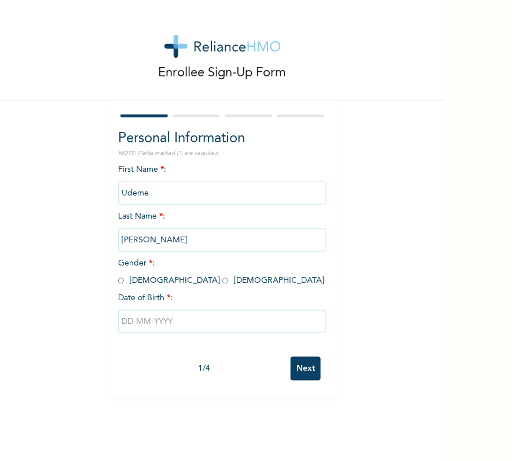
click at [118, 278] on input "radio" at bounding box center [121, 280] width 6 height 11
radio input "true"
click at [158, 322] on input "text" at bounding box center [222, 321] width 208 height 23
select select "7"
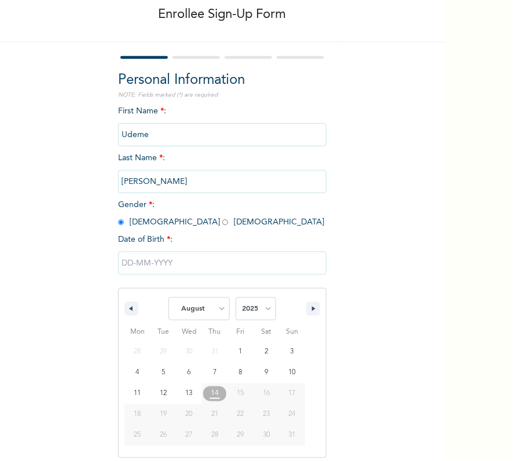
scroll to position [68, 0]
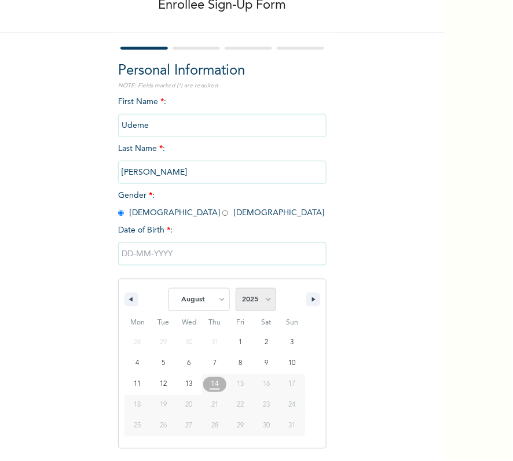
click at [256, 304] on select "2025 2024 2023 2022 2021 2020 2019 2018 2017 2016 2015 2014 2013 2012 2011 2010…" at bounding box center [256, 299] width 41 height 23
select select "2003"
click at [186, 307] on select "January February March April May June July August September October November De…" at bounding box center [198, 299] width 61 height 23
select select "9"
click at [168, 288] on select "January February March April May June July August September October November De…" at bounding box center [198, 299] width 61 height 23
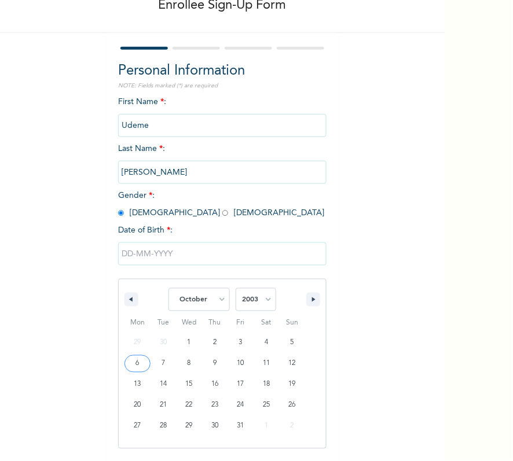
type input "10/06/2003"
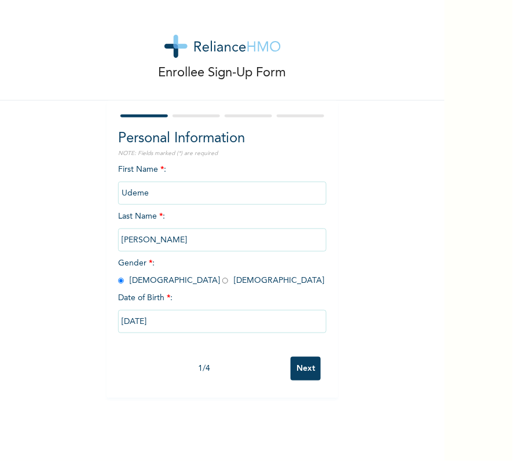
click at [332, 367] on div "Personal Information NOTE: Fields marked (*) are required First Name * : Udeme …" at bounding box center [221, 249] width 231 height 297
click at [303, 367] on input "Next" at bounding box center [306, 369] width 30 height 24
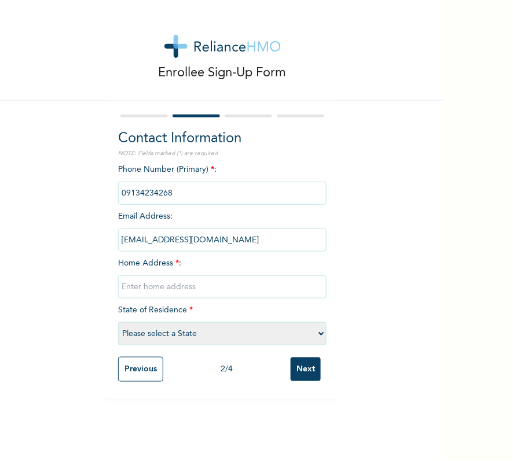
click at [171, 279] on input "text" at bounding box center [222, 286] width 208 height 23
type input "[GEOGRAPHIC_DATA]"
click at [214, 332] on select "Please select a State [PERSON_NAME] (FCT) [PERSON_NAME] Ibom [GEOGRAPHIC_DATA] …" at bounding box center [222, 333] width 208 height 23
select select "25"
click at [118, 322] on select "Please select a State [PERSON_NAME] (FCT) [PERSON_NAME] Ibom [GEOGRAPHIC_DATA] …" at bounding box center [222, 333] width 208 height 23
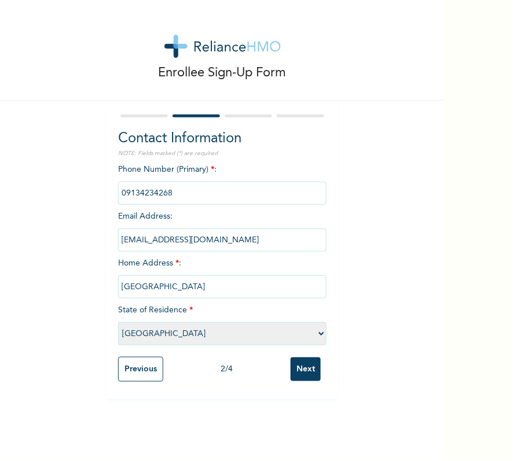
click at [146, 308] on span "State of Residence * Please select a State Abia Abuja (FCT) Adamawa Akwa Ibom A…" at bounding box center [222, 322] width 208 height 32
click at [281, 365] on div "2 / 4" at bounding box center [226, 369] width 127 height 12
click at [297, 365] on input "Next" at bounding box center [306, 370] width 30 height 24
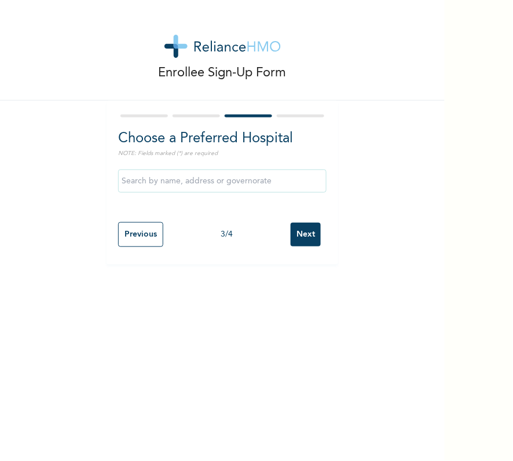
click at [291, 230] on input "Next" at bounding box center [306, 235] width 30 height 24
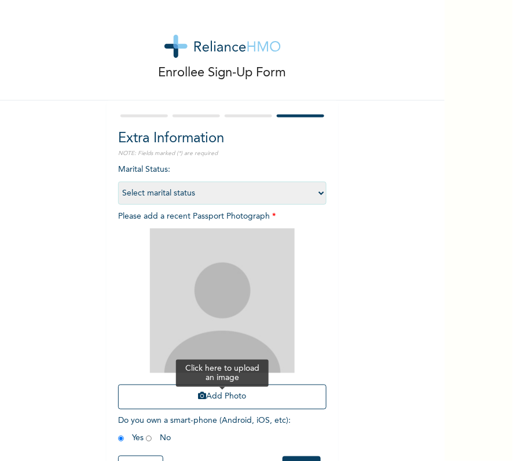
click at [228, 392] on button "Add Photo" at bounding box center [222, 397] width 208 height 25
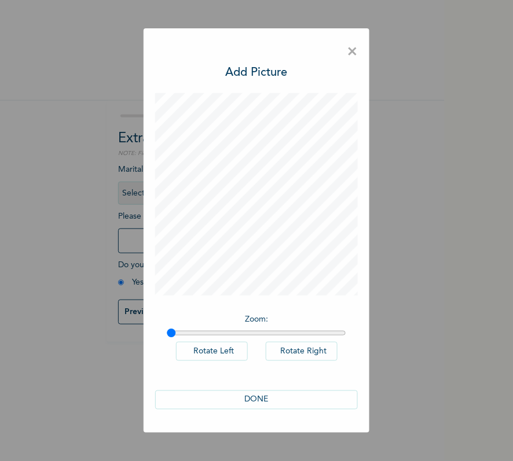
click at [272, 387] on div "DONE" at bounding box center [256, 400] width 203 height 42
click at [274, 403] on button "DONE" at bounding box center [256, 400] width 203 height 19
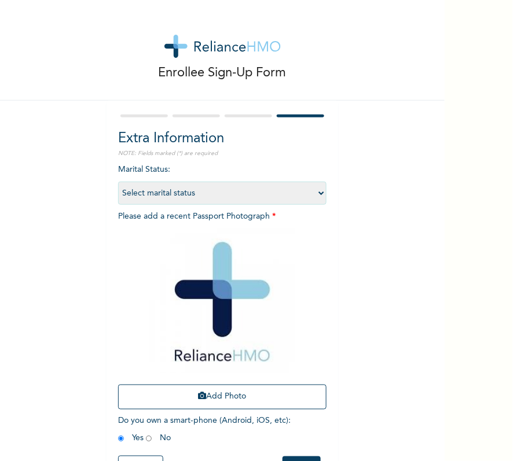
drag, startPoint x: 431, startPoint y: 225, endPoint x: 435, endPoint y: 274, distance: 48.8
click at [435, 274] on div "Enrollee Sign-Up Form Extra Information NOTE: Fields marked (*) are required Ma…" at bounding box center [222, 230] width 444 height 461
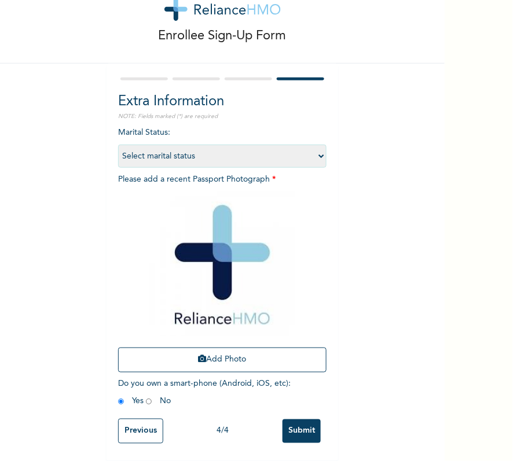
click at [359, 289] on div "Enrollee Sign-Up Form Extra Information NOTE: Fields marked (*) are required Ma…" at bounding box center [222, 212] width 444 height 498
click at [299, 420] on input "Submit" at bounding box center [301, 432] width 38 height 24
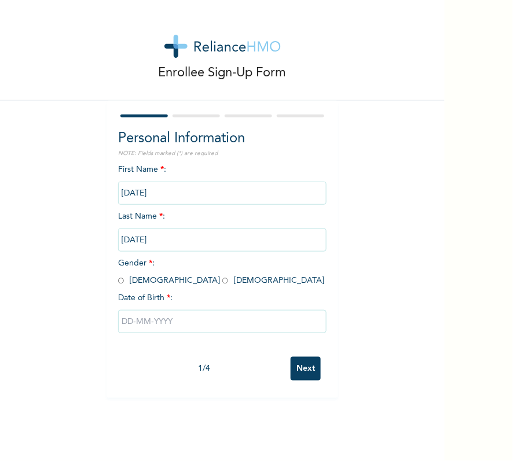
click at [118, 279] on input "radio" at bounding box center [121, 280] width 6 height 11
radio input "true"
click at [149, 326] on input "text" at bounding box center [222, 321] width 208 height 23
select select "7"
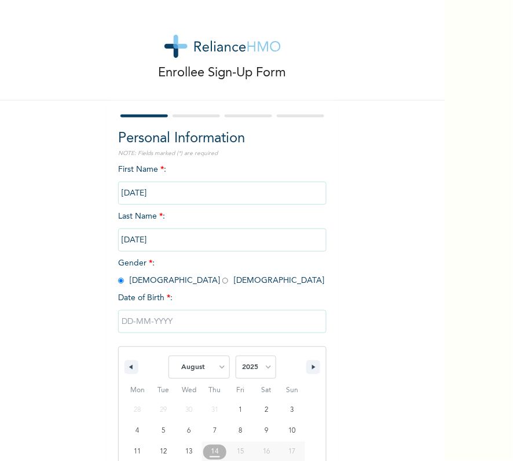
scroll to position [68, 0]
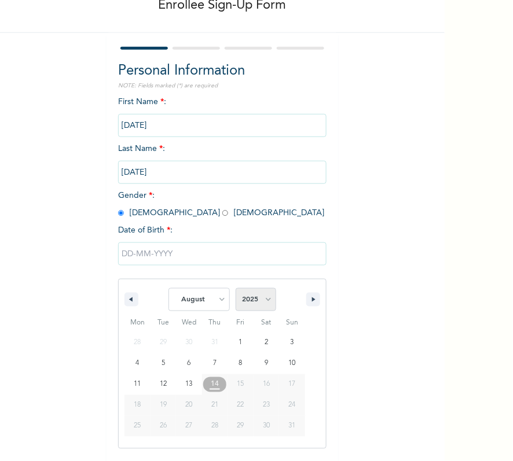
click at [260, 294] on select "2025 2024 2023 2022 2021 2020 2019 2018 2017 2016 2015 2014 2013 2012 2011 2010…" at bounding box center [256, 299] width 41 height 23
select select "1994"
click at [236, 288] on select "2025 2024 2023 2022 2021 2020 2019 2018 2017 2016 2015 2014 2013 2012 2011 2010…" at bounding box center [256, 299] width 41 height 23
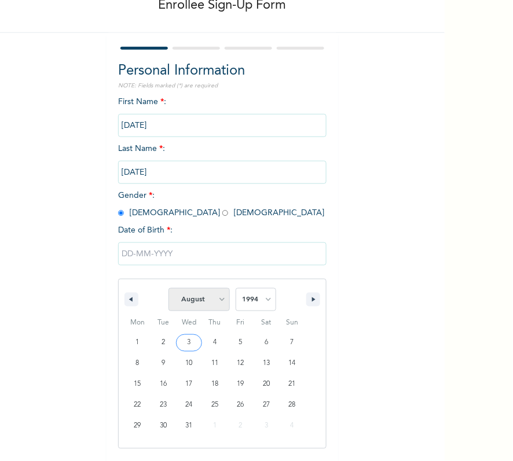
click at [192, 297] on select "January February March April May June July August September October November De…" at bounding box center [198, 299] width 61 height 23
select select "3"
click at [168, 288] on select "January February March April May June July August September October November De…" at bounding box center [198, 299] width 61 height 23
type input "[DATE]"
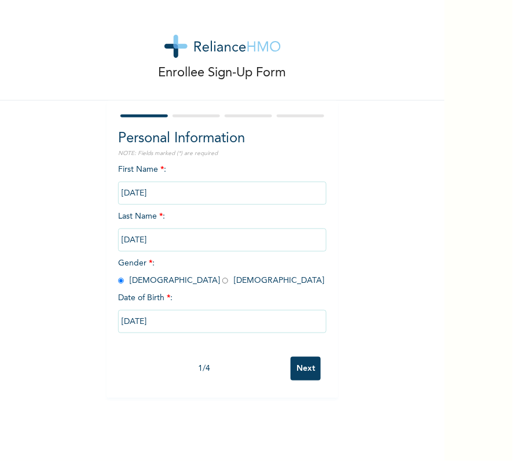
click at [313, 370] on input "Next" at bounding box center [306, 369] width 30 height 24
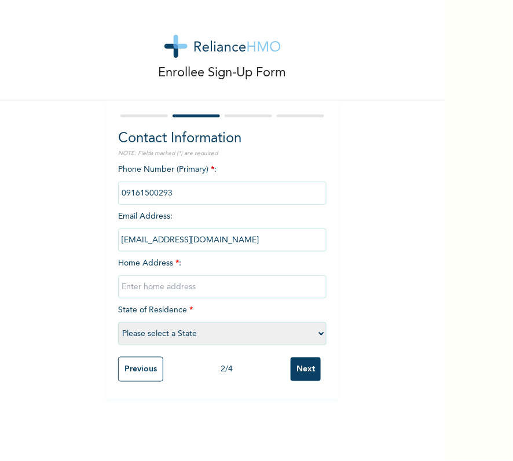
click at [163, 290] on input "text" at bounding box center [222, 286] width 208 height 23
type input "[GEOGRAPHIC_DATA]"
click at [291, 371] on input "Next" at bounding box center [306, 370] width 30 height 24
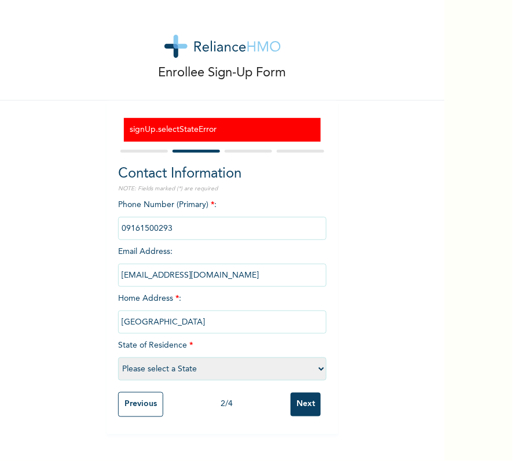
click at [140, 422] on div "Previous 2 / 4 Next" at bounding box center [222, 405] width 208 height 36
click at [134, 413] on input "Previous" at bounding box center [140, 404] width 45 height 25
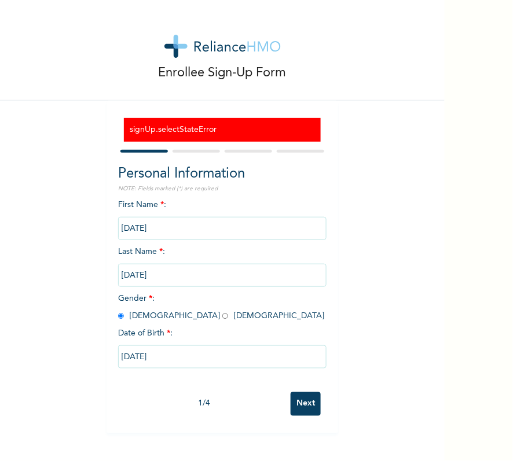
click at [304, 404] on input "Next" at bounding box center [306, 404] width 30 height 24
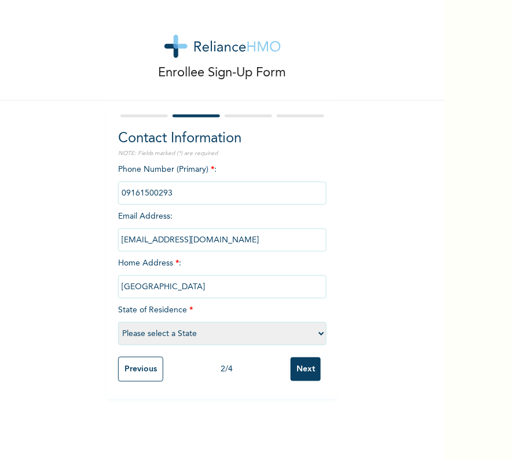
click at [270, 329] on select "Please select a State [PERSON_NAME] (FCT) [PERSON_NAME] Ibom [GEOGRAPHIC_DATA] …" at bounding box center [222, 333] width 208 height 23
select select "25"
click at [118, 322] on select "Please select a State [PERSON_NAME] (FCT) [PERSON_NAME] Ibom [GEOGRAPHIC_DATA] …" at bounding box center [222, 333] width 208 height 23
click at [304, 383] on div "Previous 2 / 4 Next" at bounding box center [222, 369] width 208 height 36
click at [304, 368] on input "Next" at bounding box center [306, 370] width 30 height 24
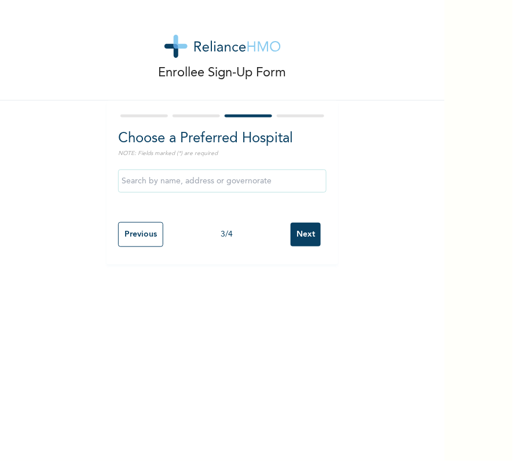
click at [310, 227] on input "Next" at bounding box center [306, 235] width 30 height 24
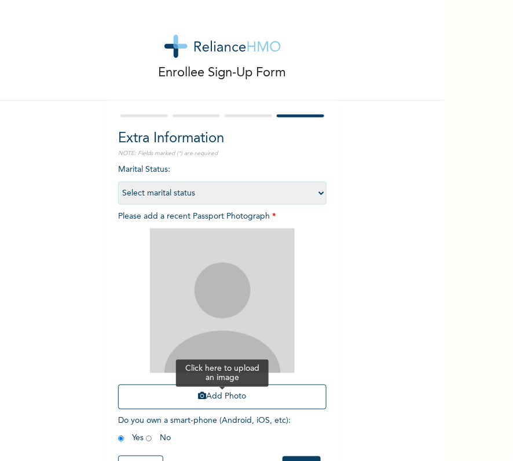
click at [234, 396] on button "Add Photo" at bounding box center [222, 397] width 208 height 25
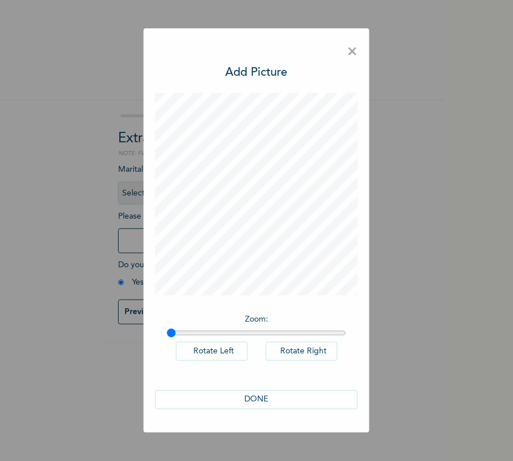
click at [260, 404] on button "DONE" at bounding box center [256, 400] width 203 height 19
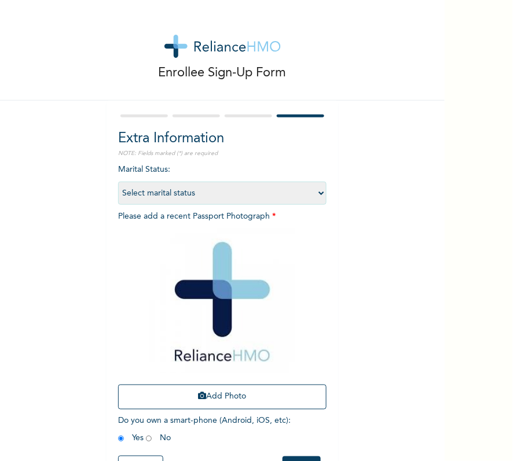
scroll to position [49, 0]
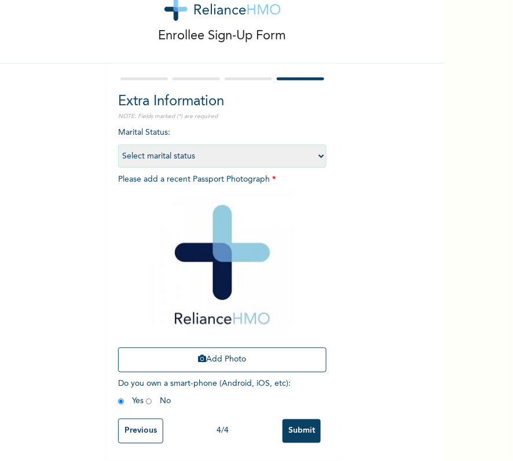
click at [292, 420] on input "Submit" at bounding box center [301, 432] width 38 height 24
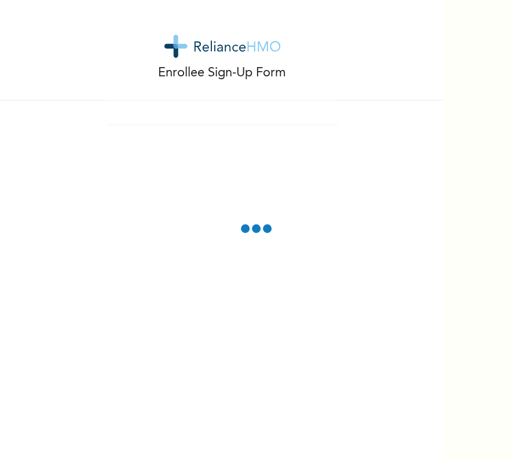
scroll to position [0, 0]
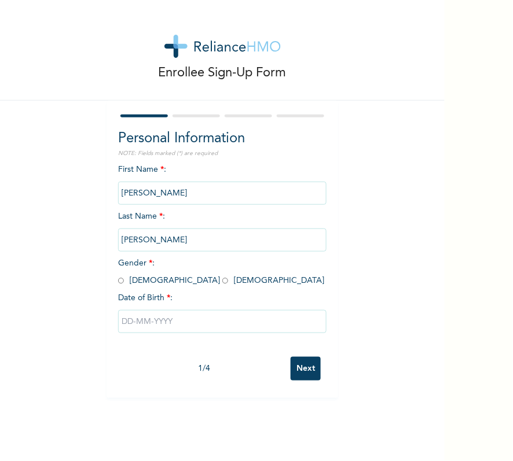
click at [118, 279] on input "radio" at bounding box center [121, 280] width 6 height 11
radio input "true"
click at [183, 332] on input "text" at bounding box center [222, 321] width 208 height 23
select select "7"
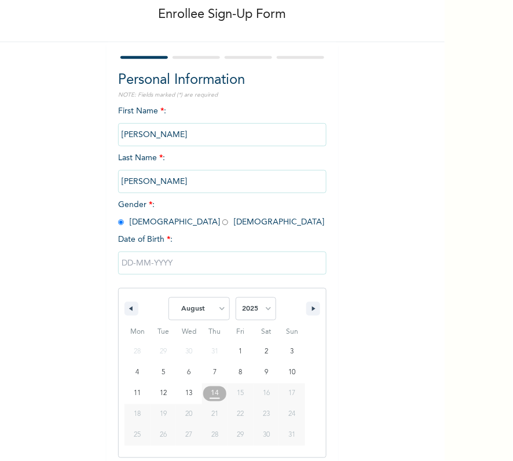
scroll to position [68, 0]
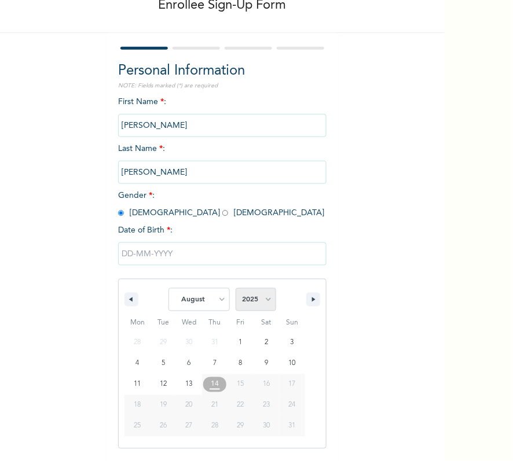
click at [257, 299] on select "2025 2024 2023 2022 2021 2020 2019 2018 2017 2016 2015 2014 2013 2012 2011 2010…" at bounding box center [256, 299] width 41 height 23
select select "2003"
click at [236, 288] on select "2025 2024 2023 2022 2021 2020 2019 2018 2017 2016 2015 2014 2013 2012 2011 2010…" at bounding box center [256, 299] width 41 height 23
click at [191, 299] on select "January February March April May June July August September October November De…" at bounding box center [198, 299] width 61 height 23
click at [168, 288] on select "January February March April May June July August September October November De…" at bounding box center [198, 299] width 61 height 23
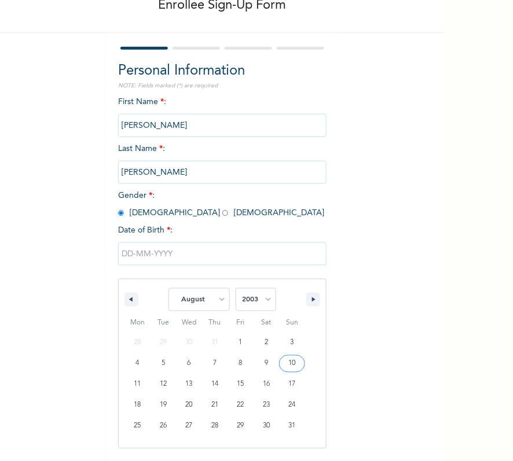
type input "[DATE]"
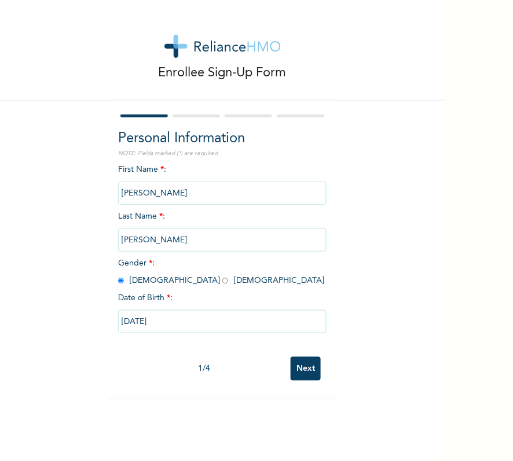
click at [302, 378] on input "Next" at bounding box center [306, 369] width 30 height 24
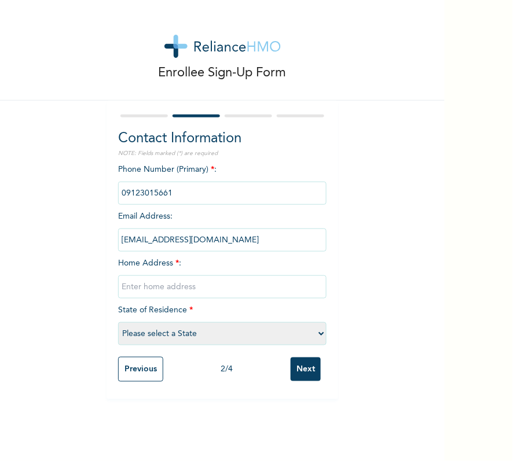
click at [174, 281] on input "text" at bounding box center [222, 286] width 208 height 23
type input "[GEOGRAPHIC_DATA]"
click at [177, 339] on select "Please select a State [PERSON_NAME] (FCT) [PERSON_NAME] Ibom [GEOGRAPHIC_DATA] …" at bounding box center [222, 333] width 208 height 23
select select "25"
click at [118, 322] on select "Please select a State [PERSON_NAME] (FCT) [PERSON_NAME] Ibom [GEOGRAPHIC_DATA] …" at bounding box center [222, 333] width 208 height 23
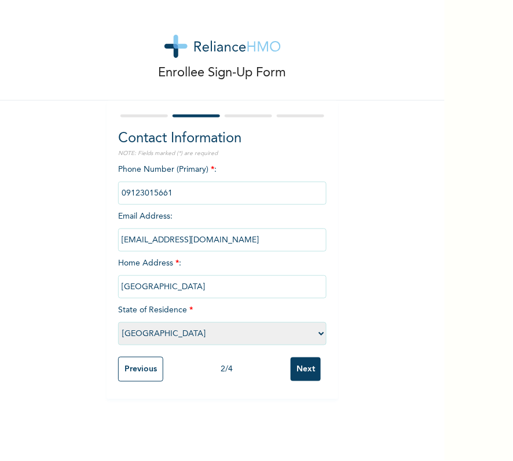
click at [284, 313] on div "Phone Number (Primary) * : Email Address : [EMAIL_ADDRESS][DOMAIN_NAME] Home Ad…" at bounding box center [222, 258] width 208 height 188
click at [311, 362] on input "Next" at bounding box center [306, 370] width 30 height 24
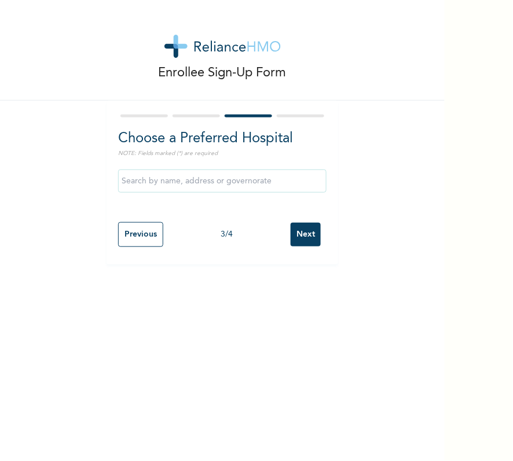
click at [300, 231] on input "Next" at bounding box center [306, 235] width 30 height 24
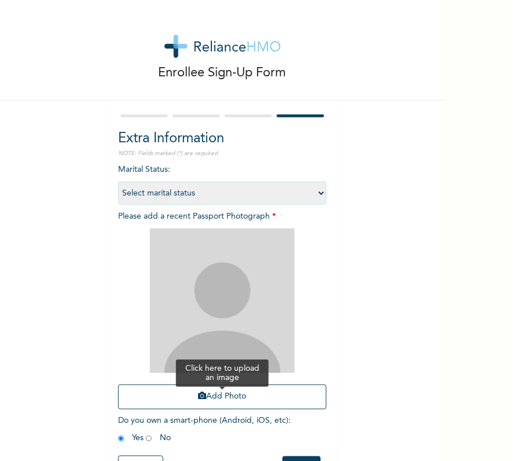
click at [258, 398] on button "Add Photo" at bounding box center [222, 397] width 208 height 25
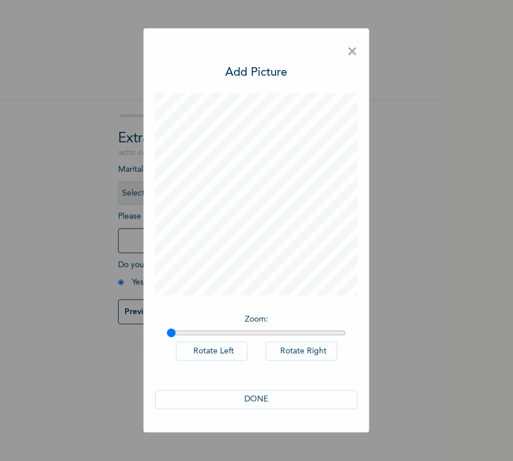
click at [285, 399] on button "DONE" at bounding box center [256, 400] width 203 height 19
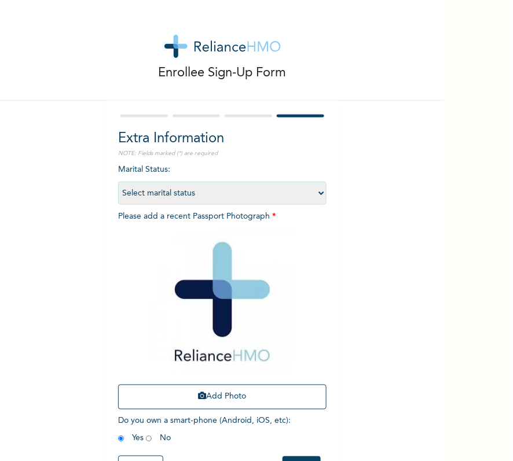
drag, startPoint x: 431, startPoint y: 230, endPoint x: 429, endPoint y: 311, distance: 81.6
click at [436, 367] on div "Enrollee Sign-Up Form Extra Information NOTE: Fields marked (*) are required Ma…" at bounding box center [222, 230] width 444 height 461
click at [431, 307] on div "Enrollee Sign-Up Form Extra Information NOTE: Fields marked (*) are required Ma…" at bounding box center [222, 249] width 444 height 498
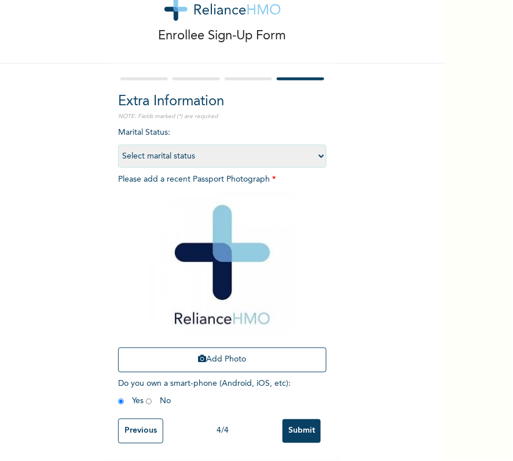
click at [282, 420] on input "Submit" at bounding box center [301, 432] width 38 height 24
